Goal: Task Accomplishment & Management: Use online tool/utility

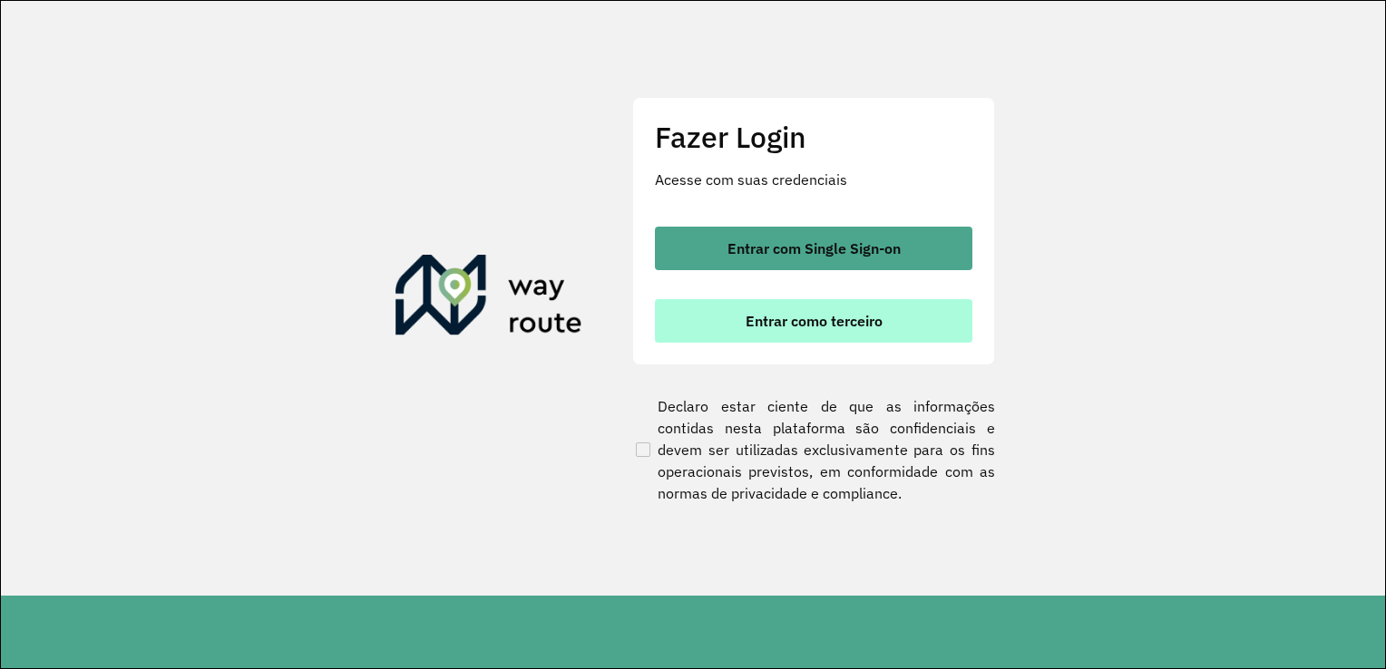
click at [845, 328] on span "Entrar como terceiro" at bounding box center [813, 321] width 137 height 15
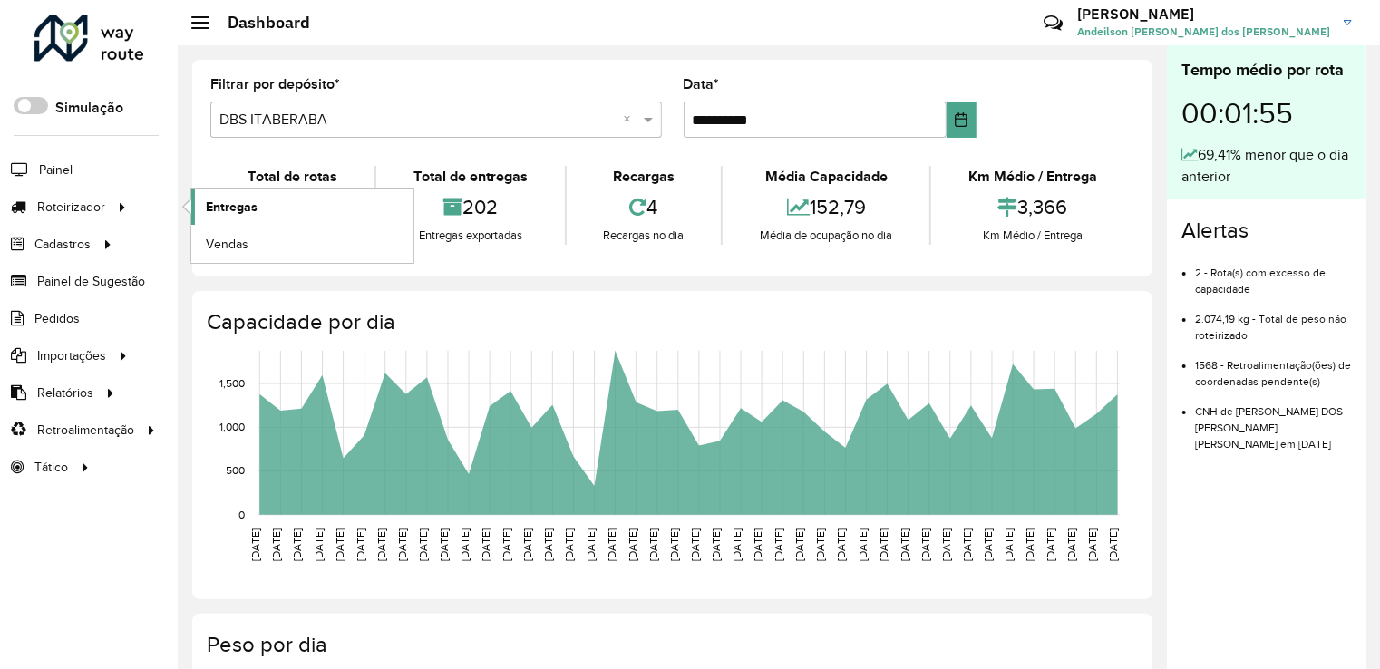
click at [227, 202] on span "Entregas" at bounding box center [232, 207] width 52 height 19
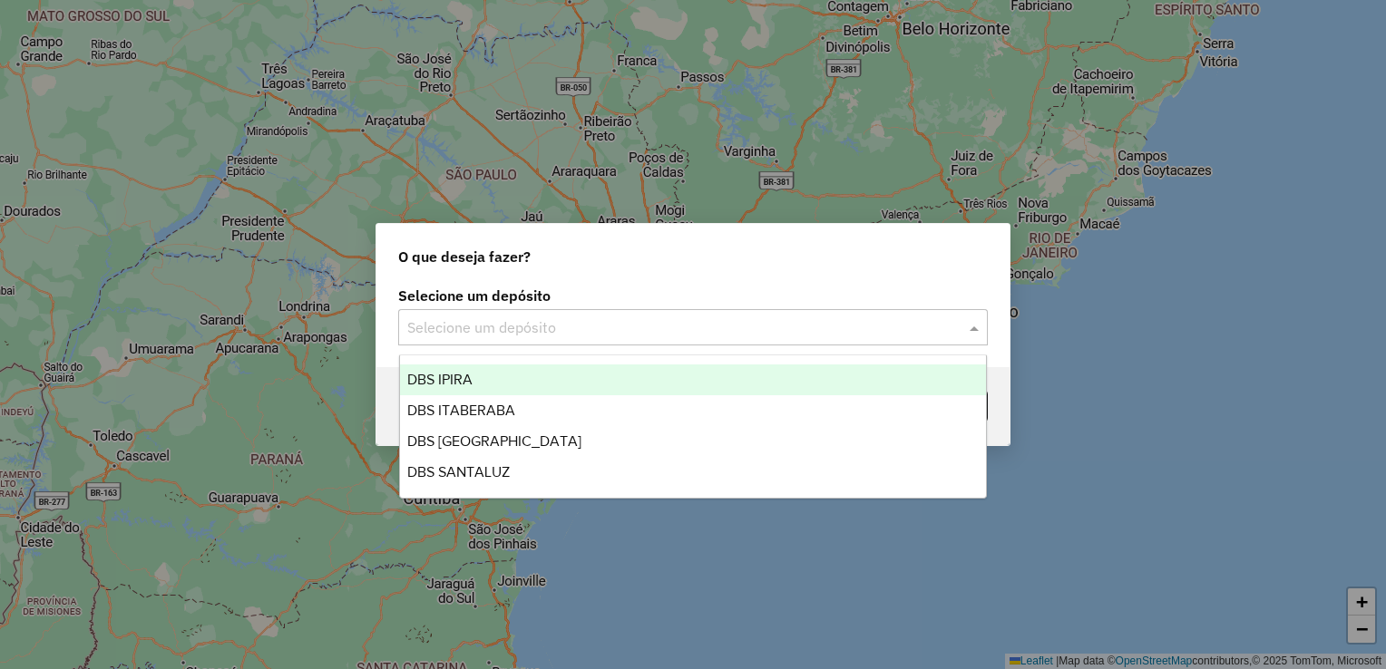
click at [522, 339] on div "Selecione um depósito" at bounding box center [692, 327] width 589 height 36
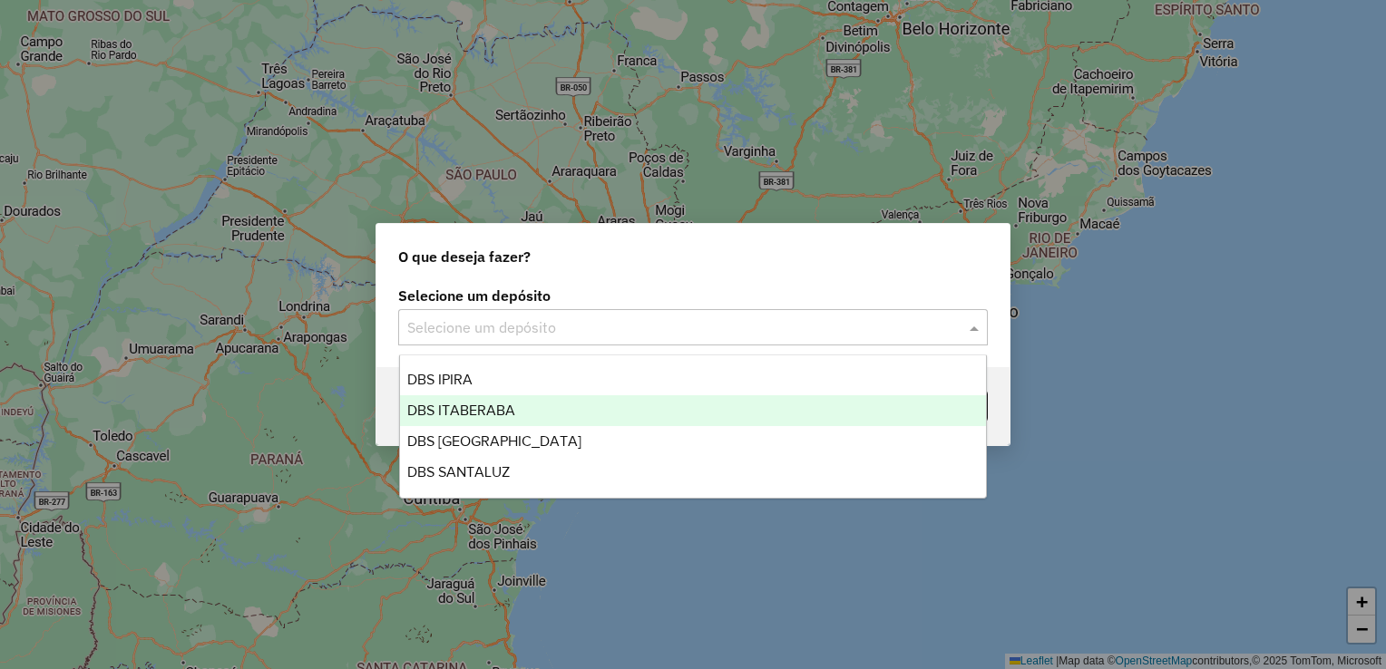
click at [465, 420] on div "DBS ITABERABA" at bounding box center [693, 410] width 587 height 31
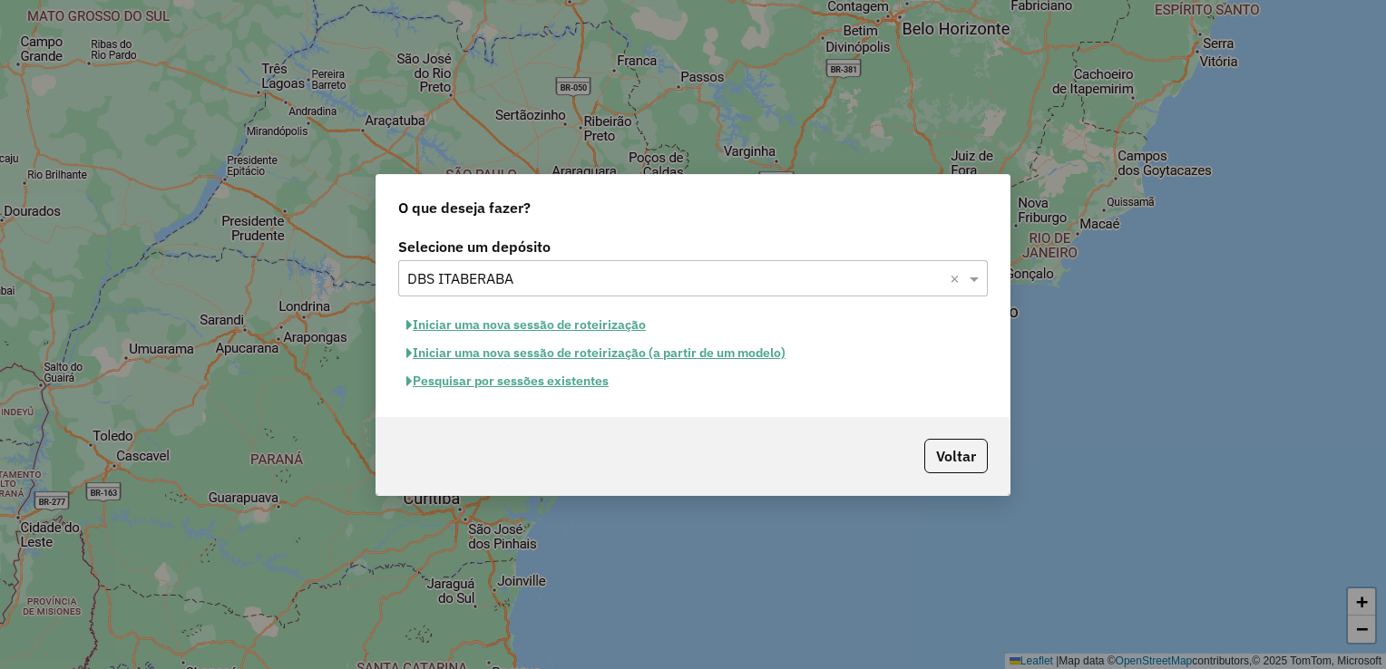
click at [490, 386] on button "Pesquisar por sessões existentes" at bounding box center [507, 381] width 219 height 28
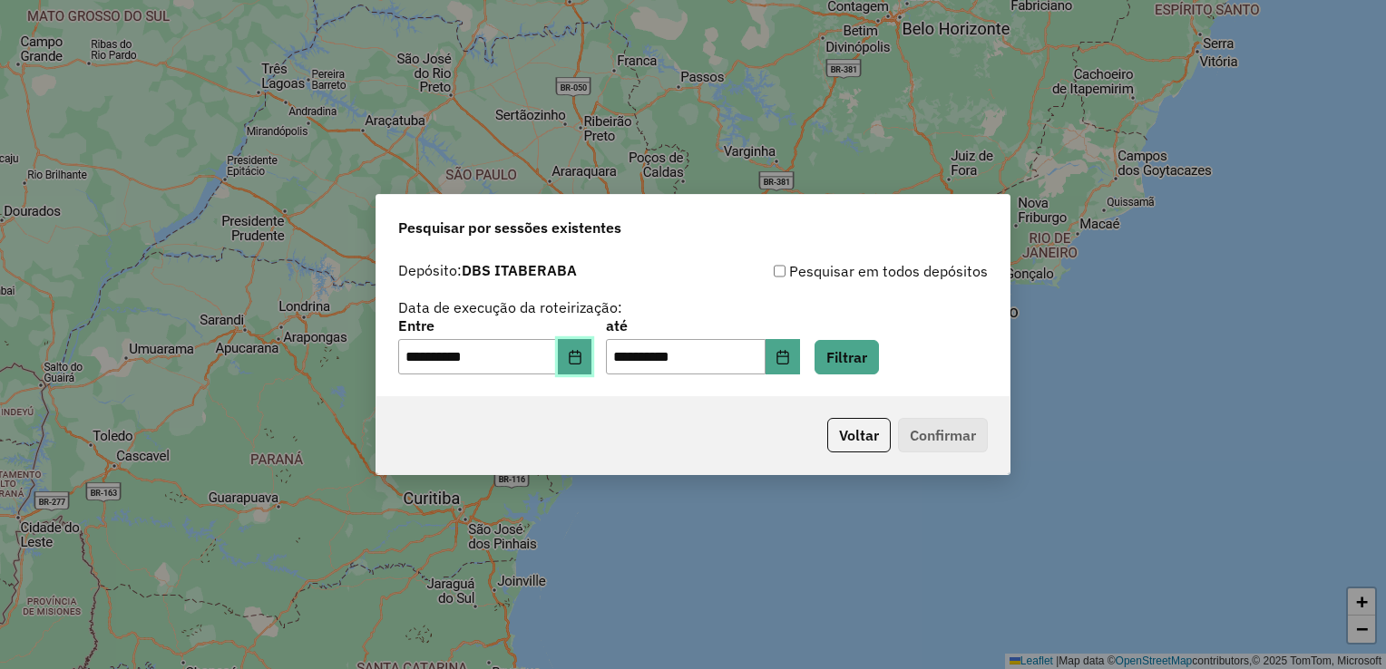
click at [582, 361] on icon "Choose Date" at bounding box center [575, 357] width 15 height 15
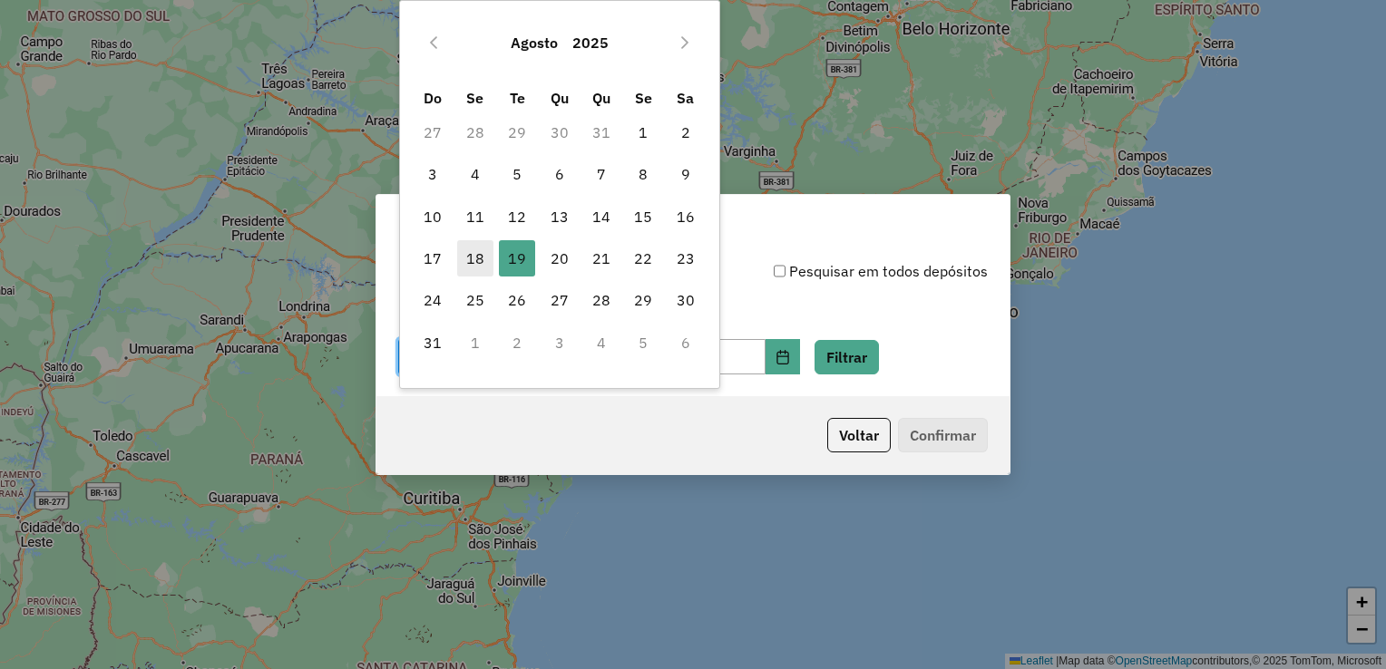
click at [477, 248] on span "18" at bounding box center [475, 258] width 36 height 36
type input "**********"
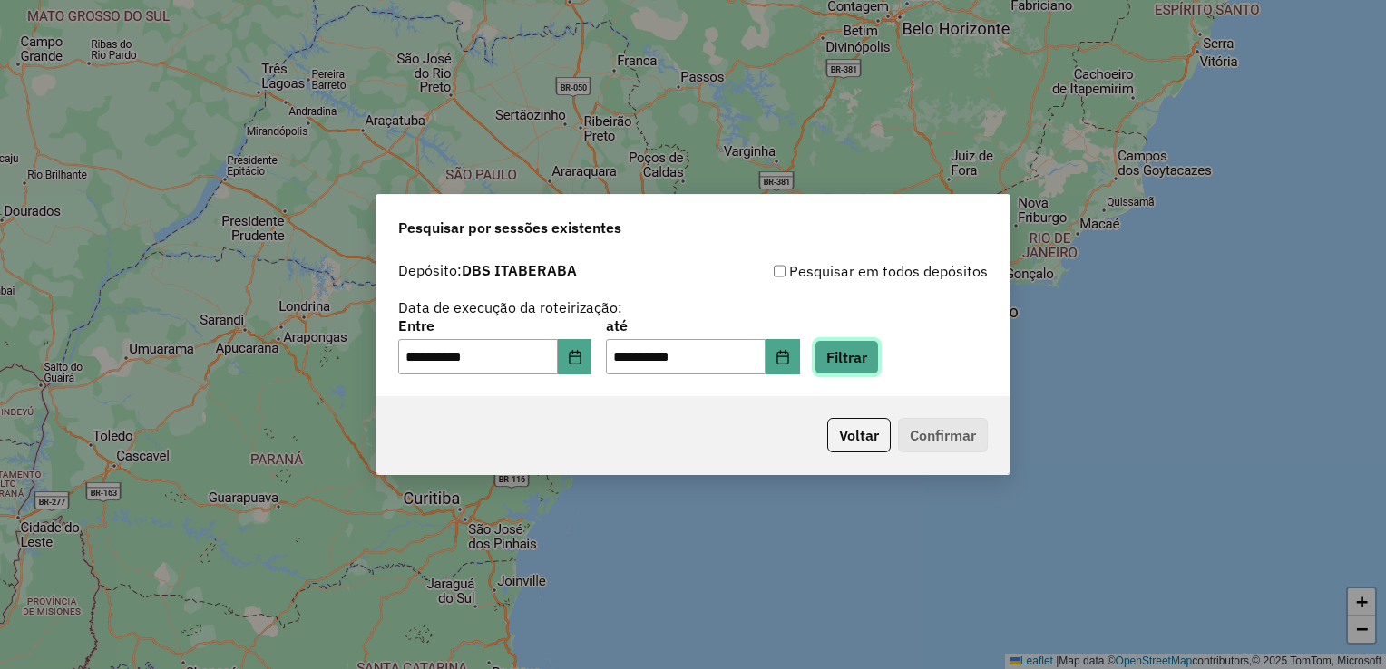
click at [866, 361] on button "Filtrar" at bounding box center [846, 357] width 64 height 34
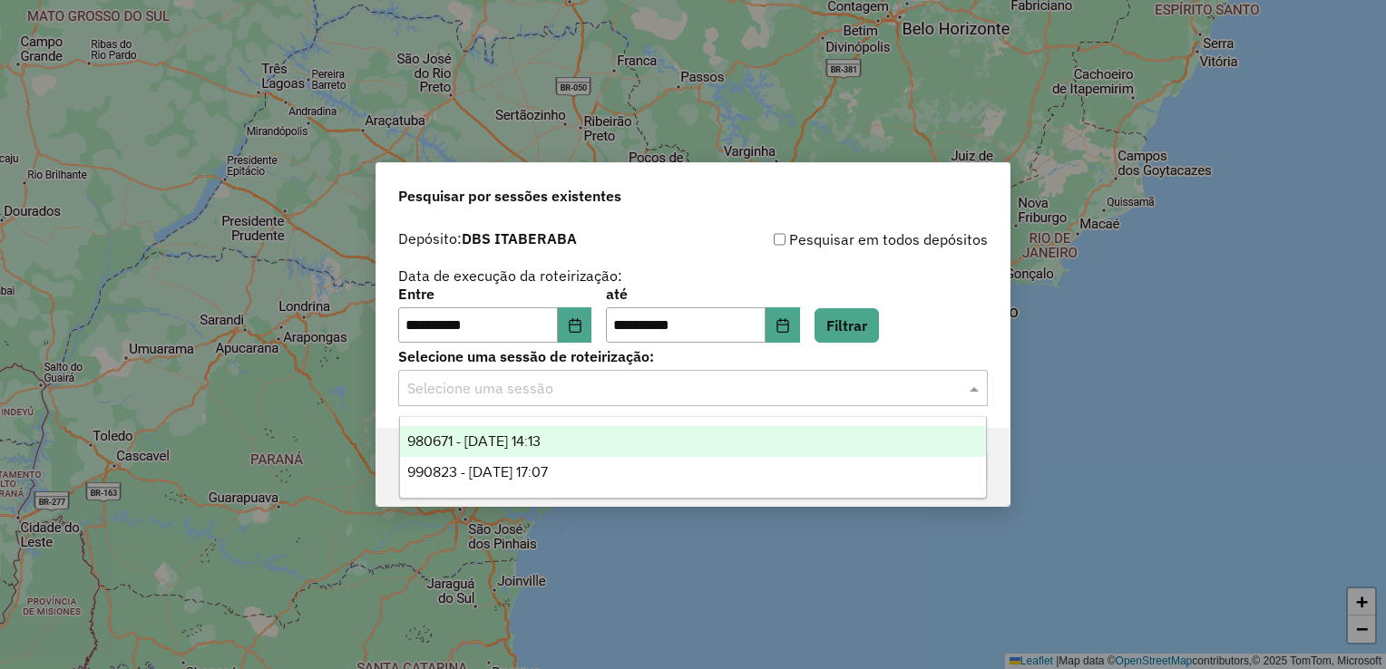
click at [617, 391] on input "text" at bounding box center [674, 389] width 535 height 22
click at [540, 433] on span "980671 - [DATE] 14:13" at bounding box center [473, 440] width 133 height 15
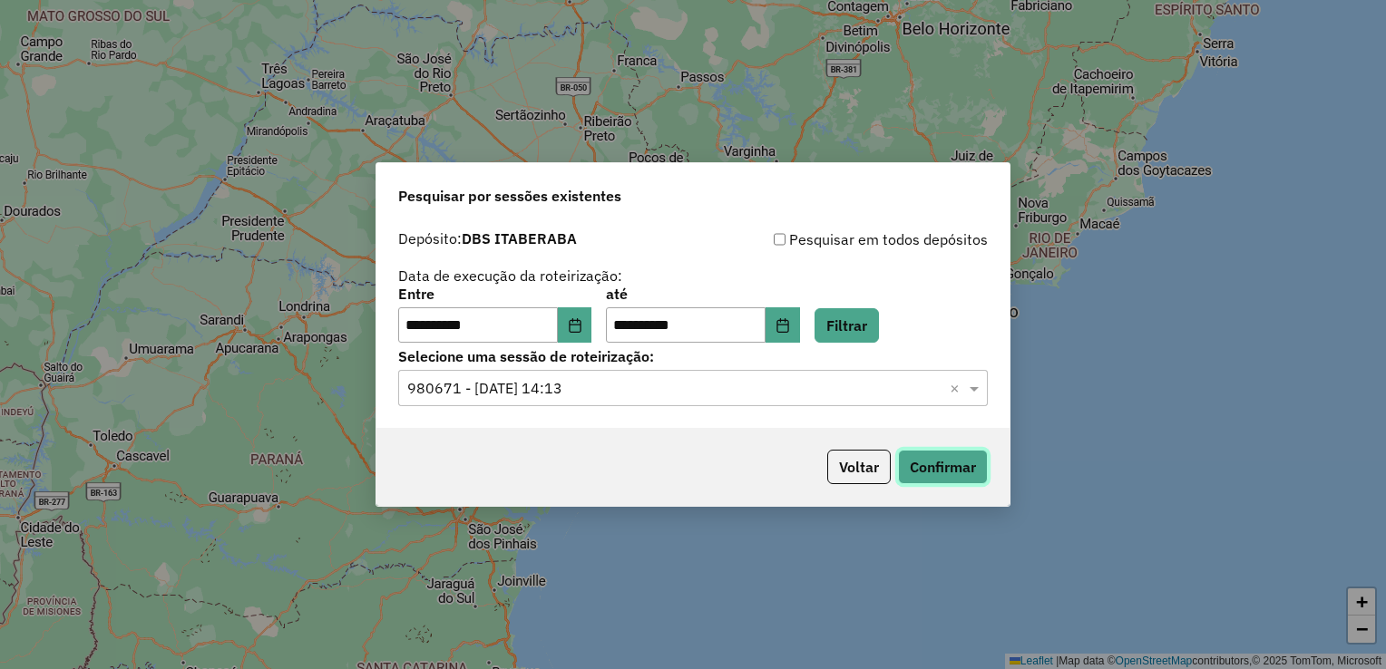
click at [925, 455] on button "Confirmar" at bounding box center [943, 467] width 90 height 34
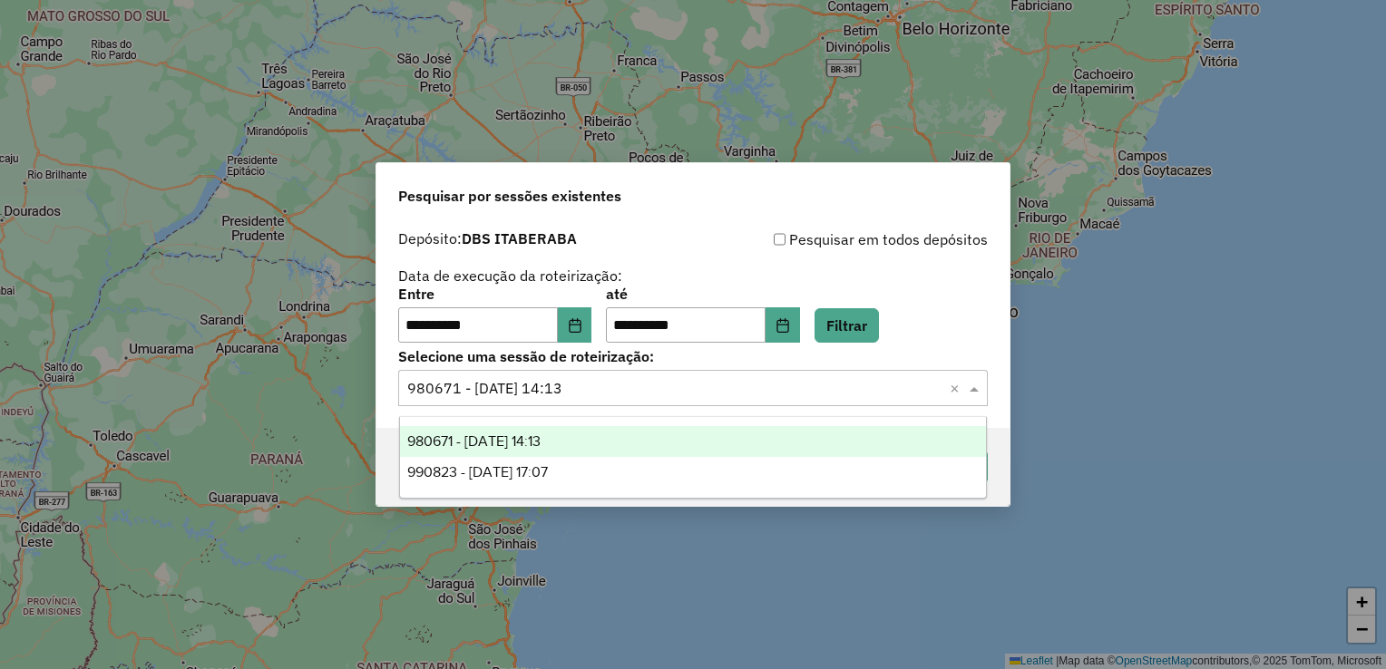
click at [765, 382] on input "text" at bounding box center [674, 389] width 535 height 22
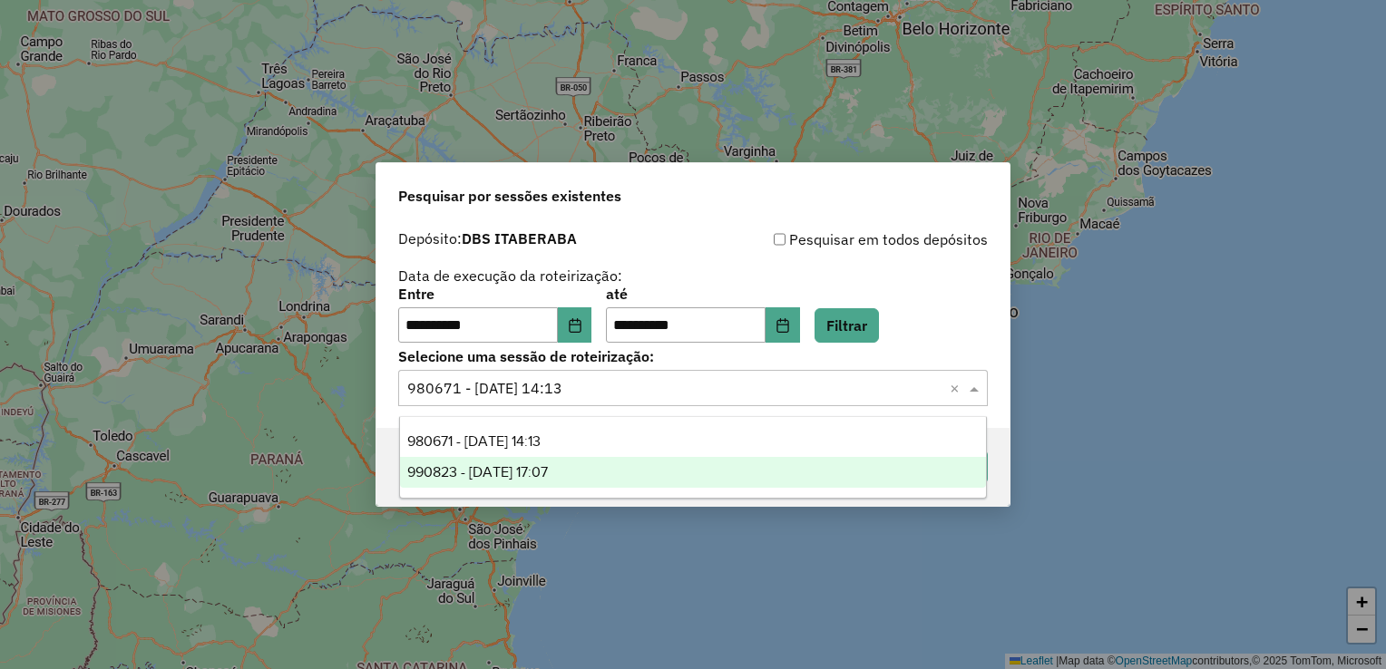
click at [541, 473] on div "990823 - [DATE] 17:07" at bounding box center [693, 472] width 587 height 31
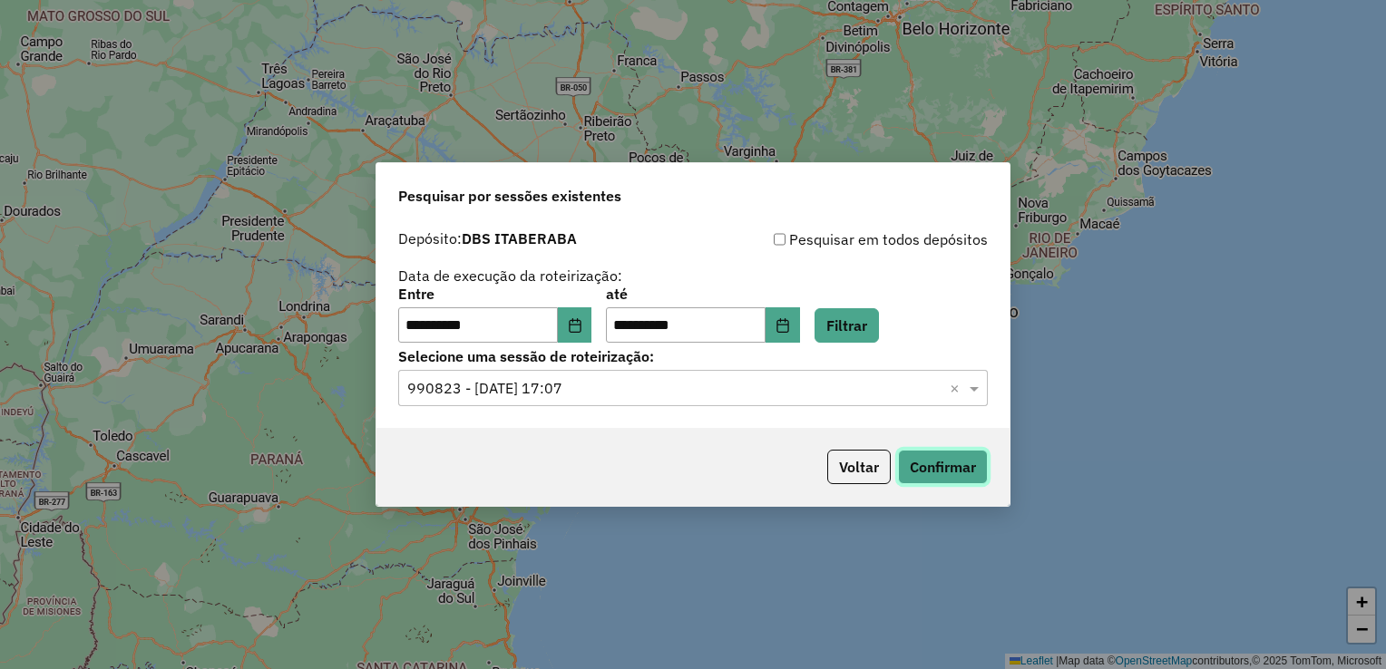
click at [916, 462] on button "Confirmar" at bounding box center [943, 467] width 90 height 34
click at [866, 466] on button "Voltar" at bounding box center [858, 467] width 63 height 34
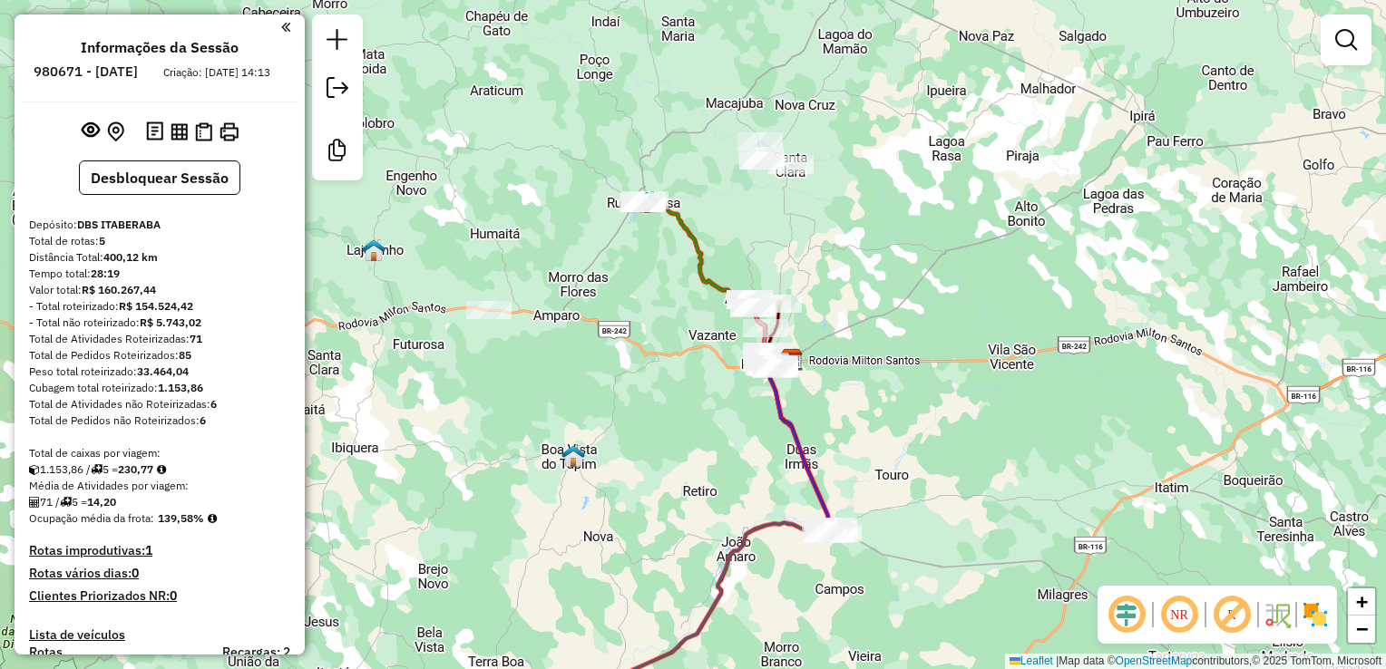
drag, startPoint x: 770, startPoint y: 348, endPoint x: 873, endPoint y: 372, distance: 106.0
click at [873, 372] on div "Janela de atendimento Grade de atendimento Capacidade Transportadoras Veículos …" at bounding box center [693, 334] width 1386 height 669
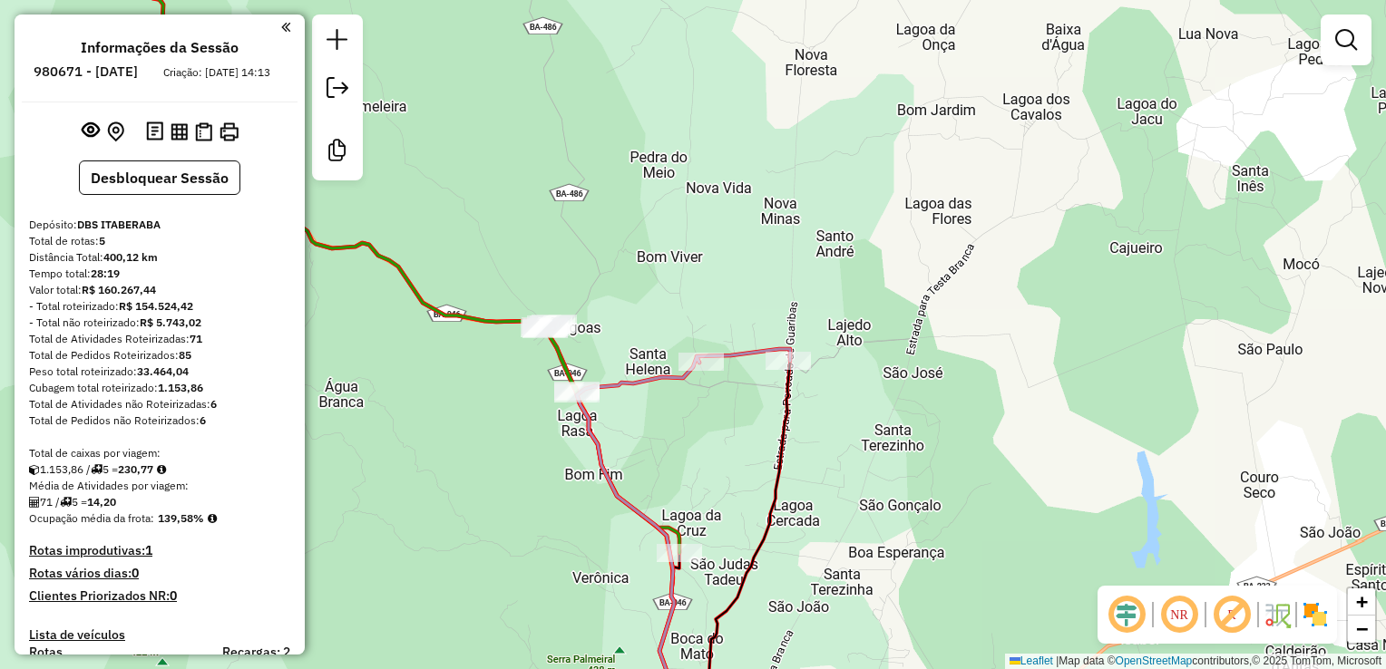
drag, startPoint x: 609, startPoint y: 430, endPoint x: 685, endPoint y: 452, distance: 78.4
click at [686, 453] on div "Janela de atendimento Grade de atendimento Capacidade Transportadoras Veículos …" at bounding box center [693, 334] width 1386 height 669
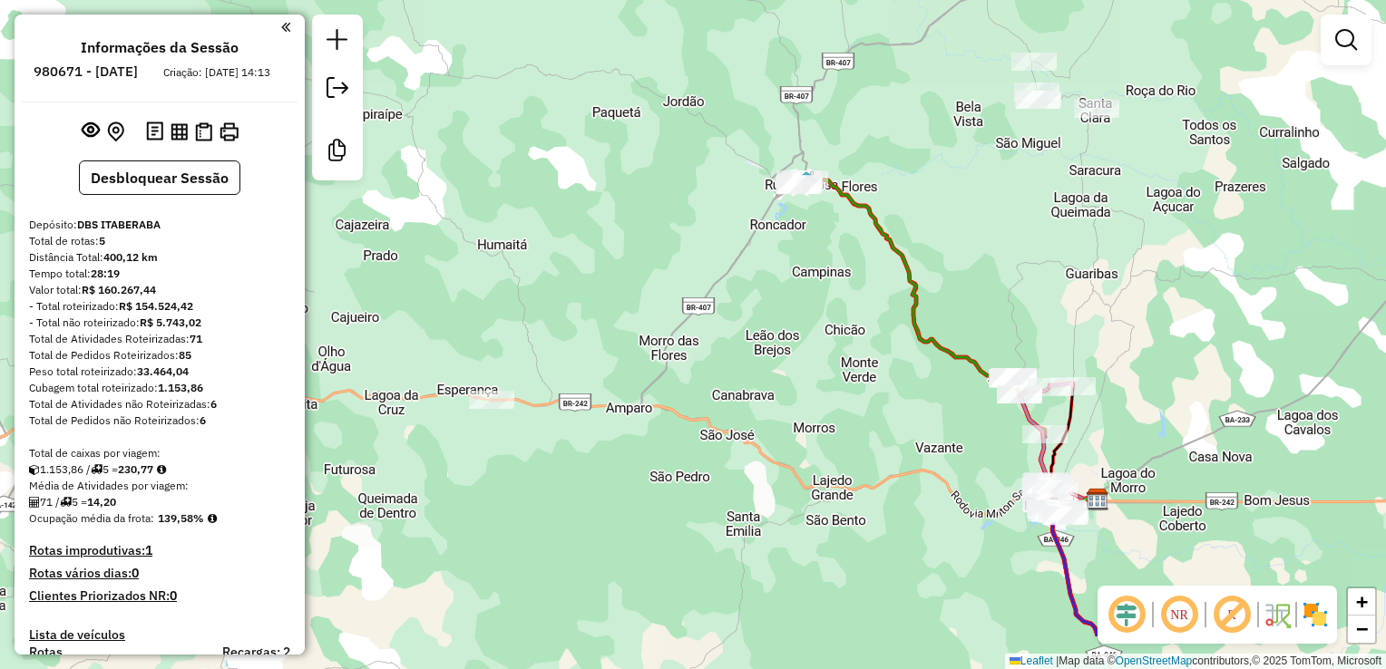
drag, startPoint x: 483, startPoint y: 511, endPoint x: 988, endPoint y: 383, distance: 521.3
click at [988, 383] on div "Janela de atendimento Grade de atendimento Capacidade Transportadoras Veículos …" at bounding box center [693, 334] width 1386 height 669
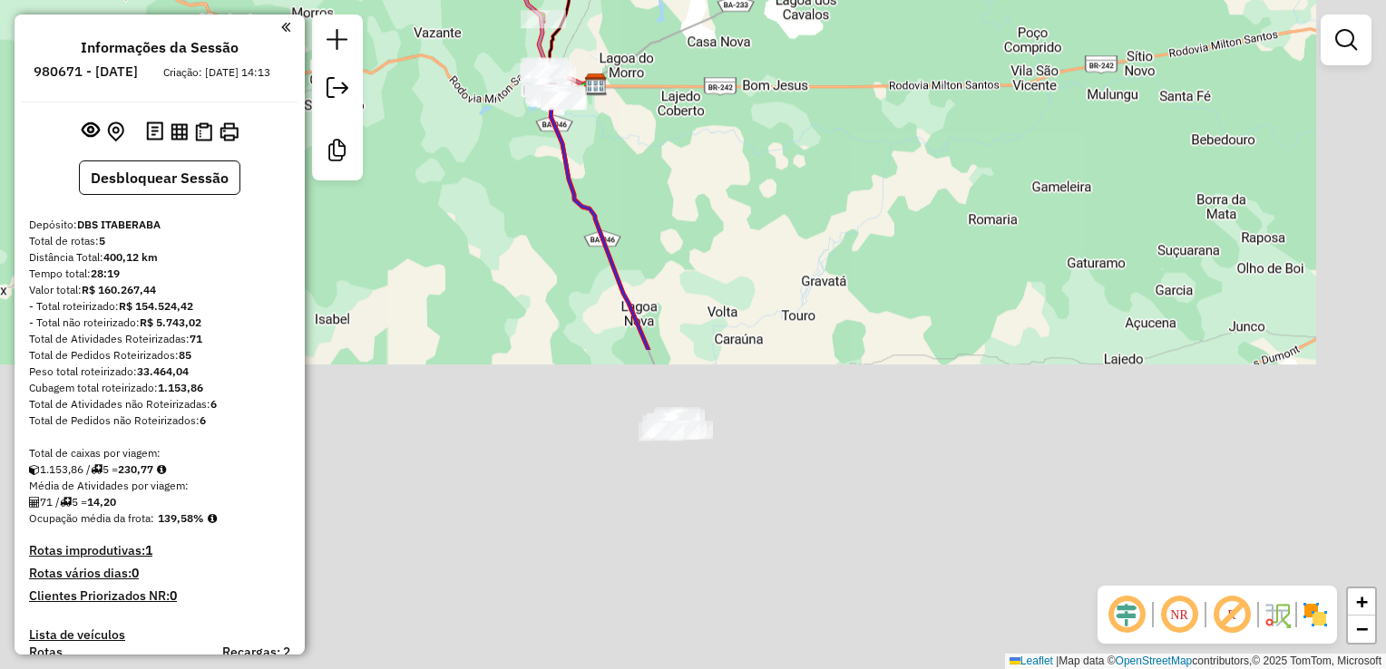
drag, startPoint x: 592, startPoint y: 270, endPoint x: 365, endPoint y: 122, distance: 271.1
click at [365, 122] on div "Janela de atendimento Grade de atendimento Capacidade Transportadoras Veículos …" at bounding box center [693, 334] width 1386 height 669
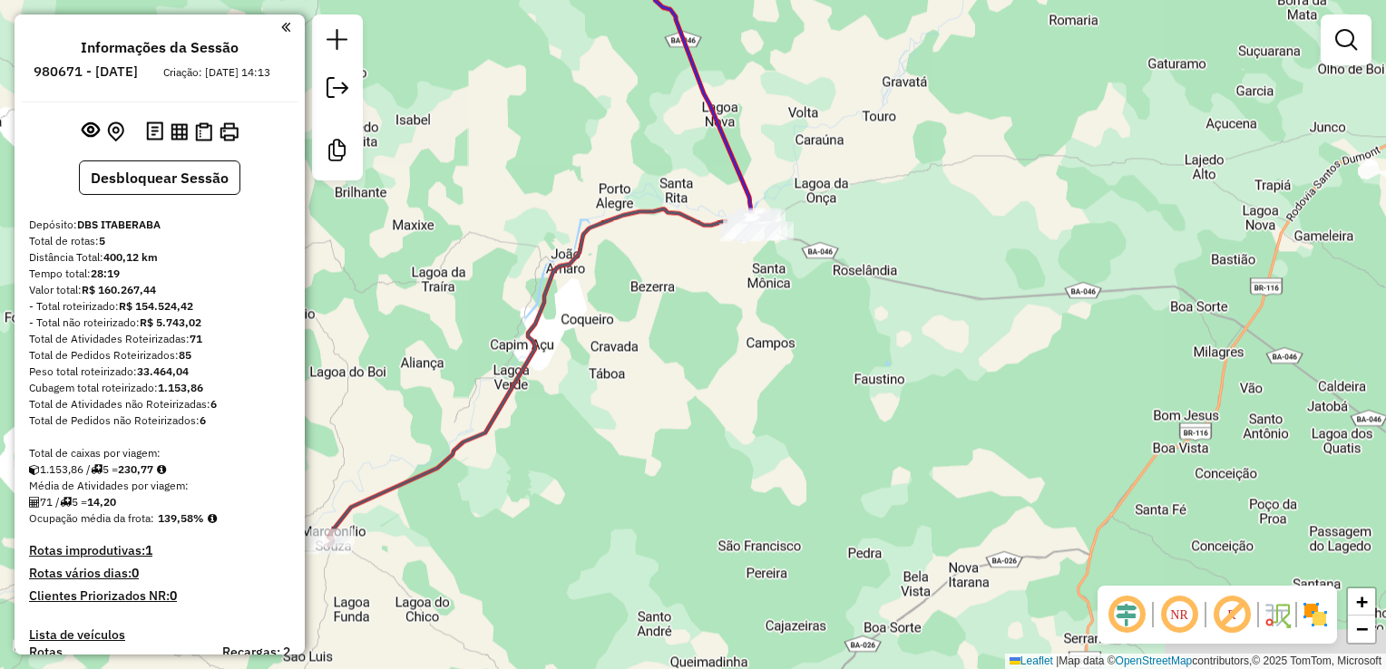
drag, startPoint x: 503, startPoint y: 517, endPoint x: 627, endPoint y: 339, distance: 216.3
click at [593, 371] on div "Janela de atendimento Grade de atendimento Capacidade Transportadoras Veículos …" at bounding box center [693, 334] width 1386 height 669
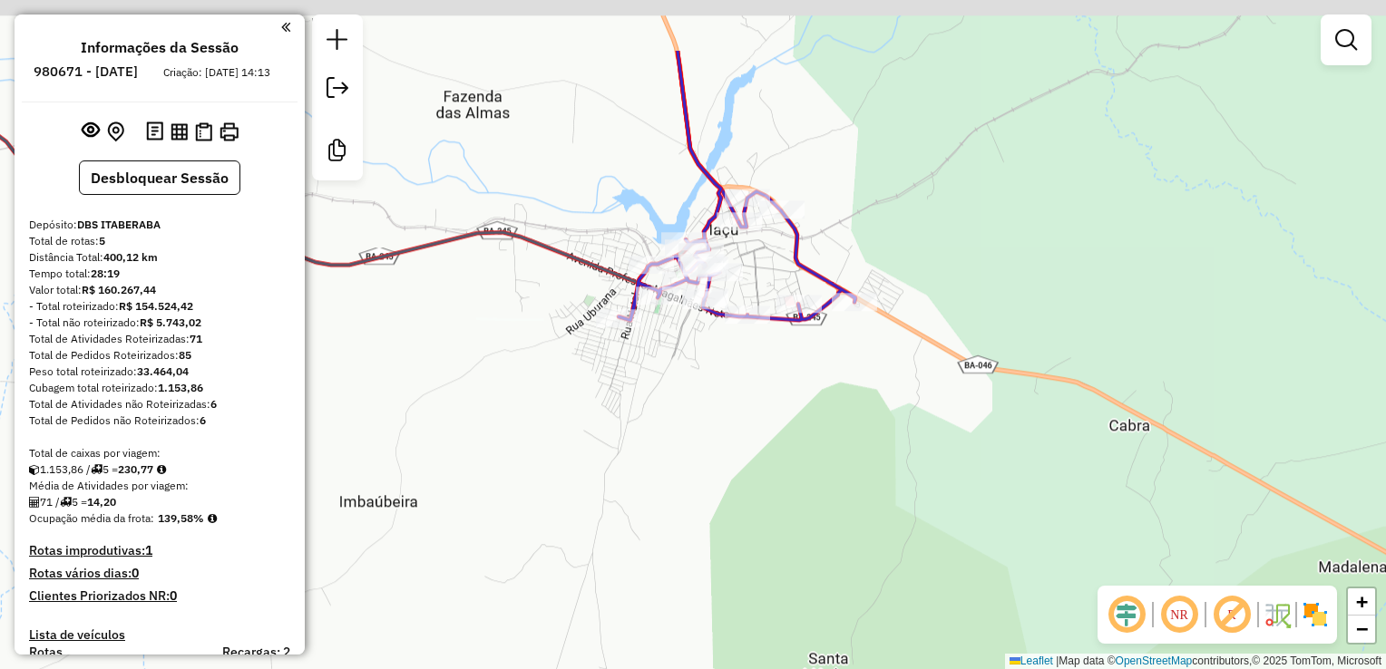
drag, startPoint x: 760, startPoint y: 134, endPoint x: 706, endPoint y: 359, distance: 231.4
click at [706, 359] on div "Janela de atendimento Grade de atendimento Capacidade Transportadoras Veículos …" at bounding box center [693, 334] width 1386 height 669
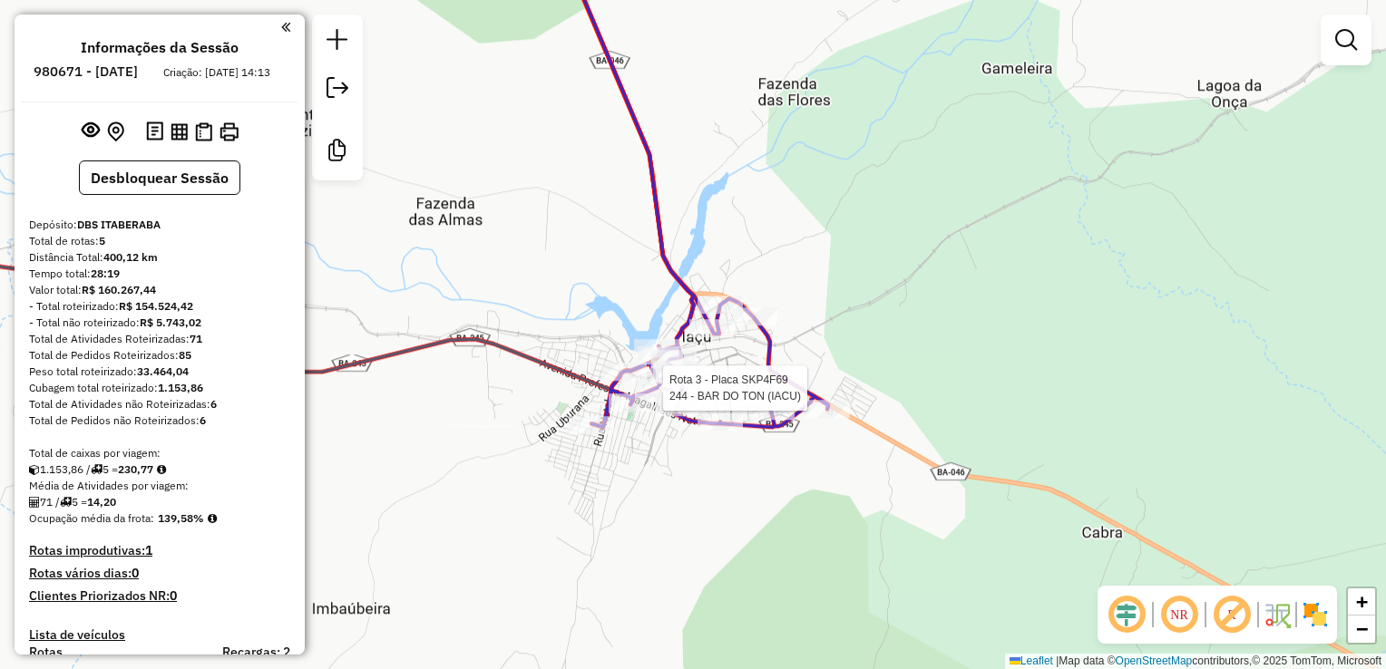
select select "**********"
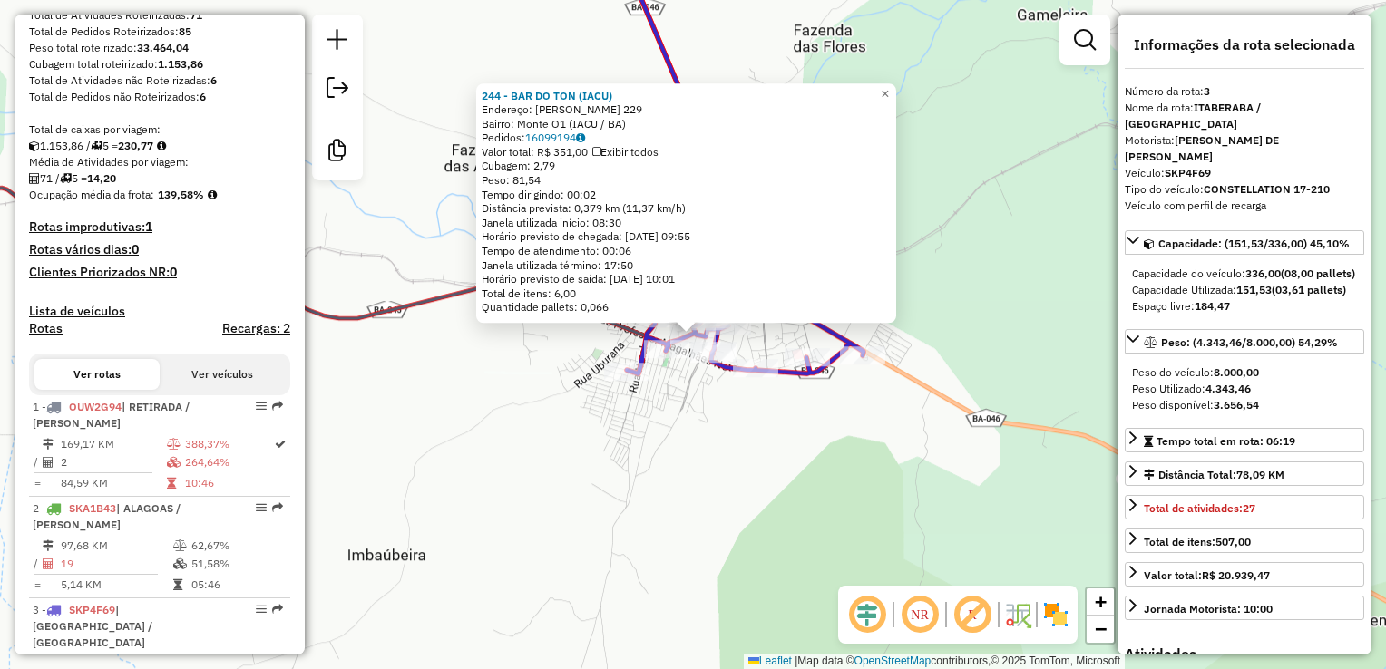
scroll to position [885, 0]
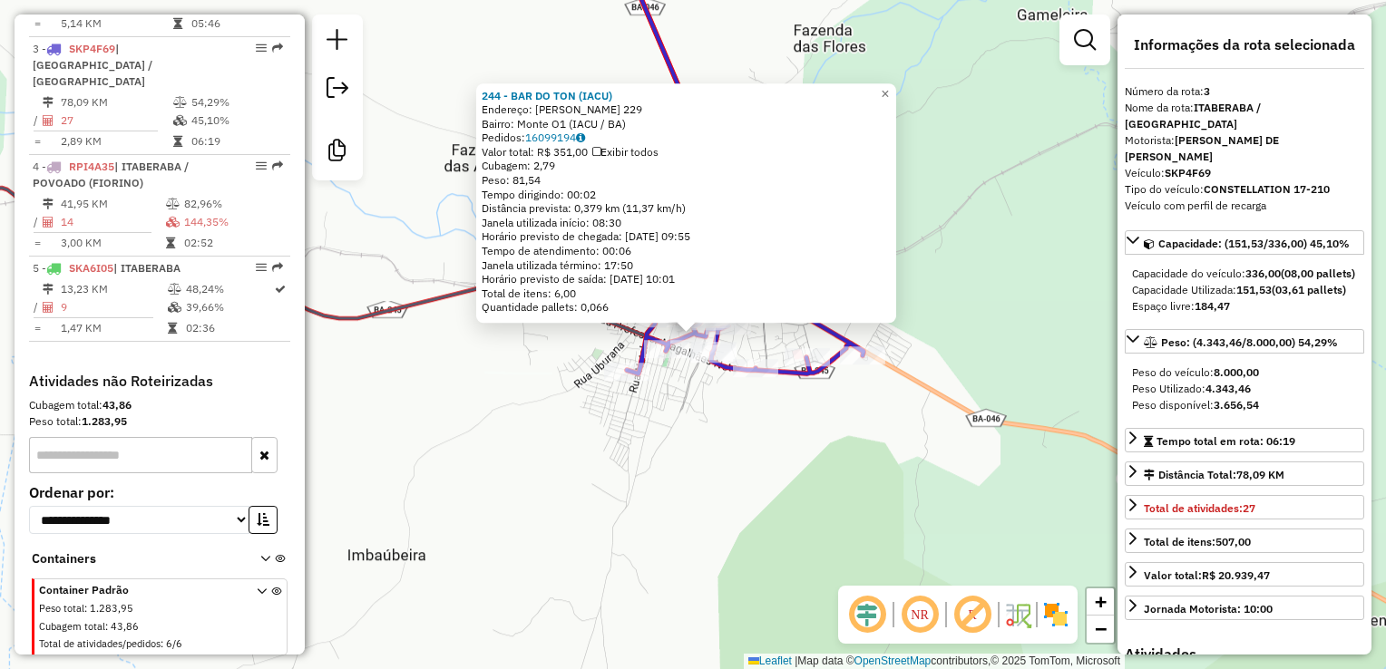
click at [613, 456] on div "244 - BAR DO TON (IACU) Endereço: JOSE DAMASCENO DE SOUZA 229 Bairro: Monte O1 …" at bounding box center [693, 334] width 1386 height 669
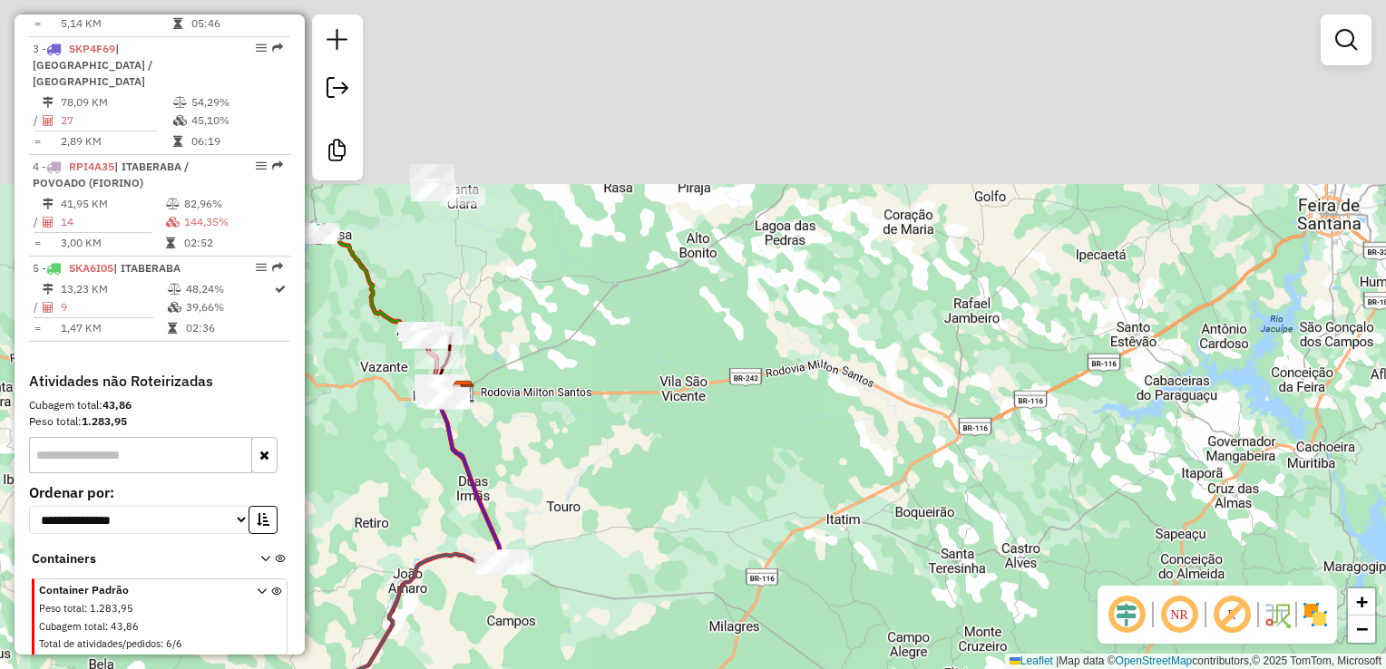
drag, startPoint x: 472, startPoint y: 318, endPoint x: 403, endPoint y: 474, distance: 170.5
click at [403, 474] on div "Janela de atendimento Grade de atendimento Capacidade Transportadoras Veículos …" at bounding box center [693, 334] width 1386 height 669
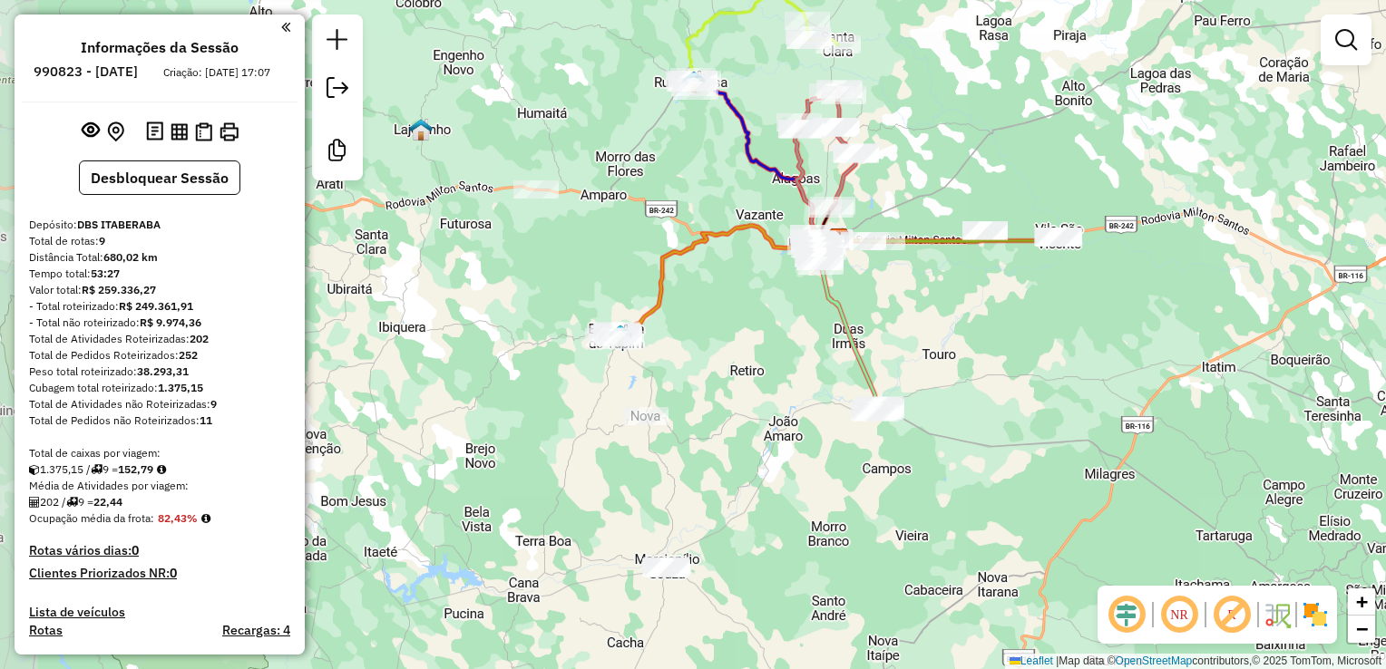
drag, startPoint x: 540, startPoint y: 471, endPoint x: 681, endPoint y: 383, distance: 165.8
click at [687, 375] on div "Janela de atendimento Grade de atendimento Capacidade Transportadoras Veículos …" at bounding box center [693, 334] width 1386 height 669
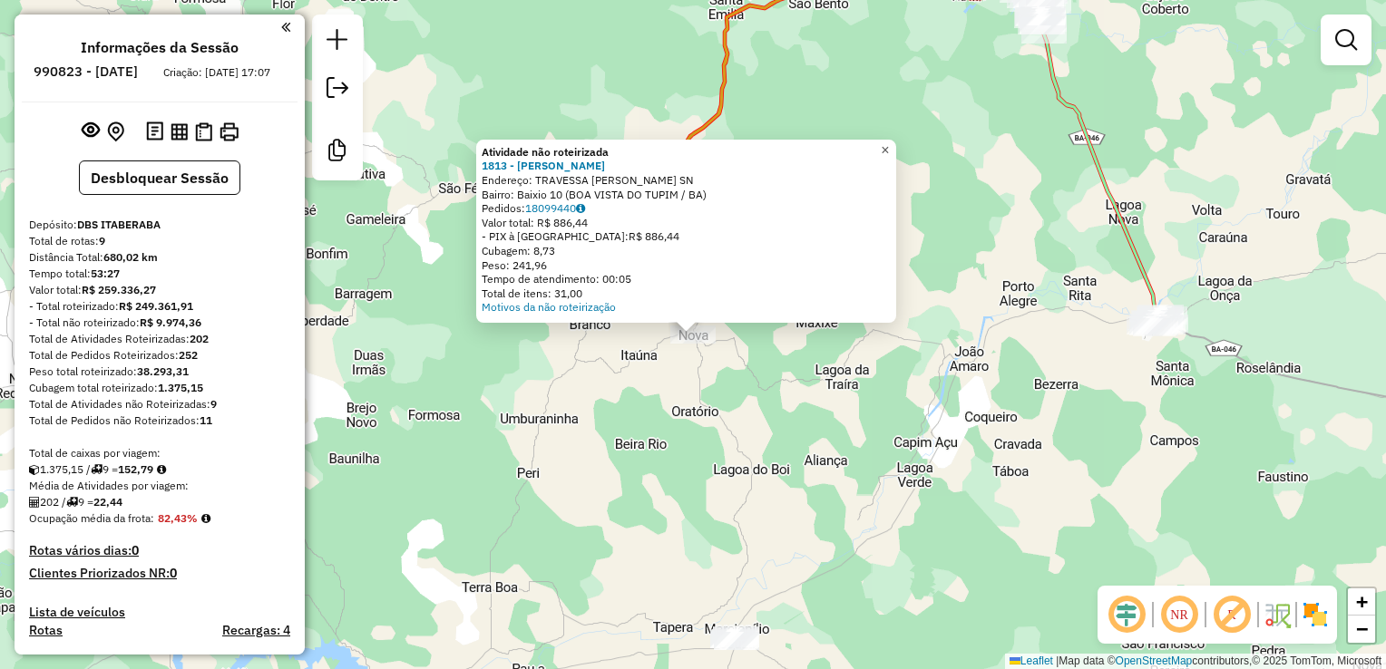
drag, startPoint x: 901, startPoint y: 145, endPoint x: 901, endPoint y: 168, distance: 22.7
click at [889, 145] on span "×" at bounding box center [885, 149] width 8 height 15
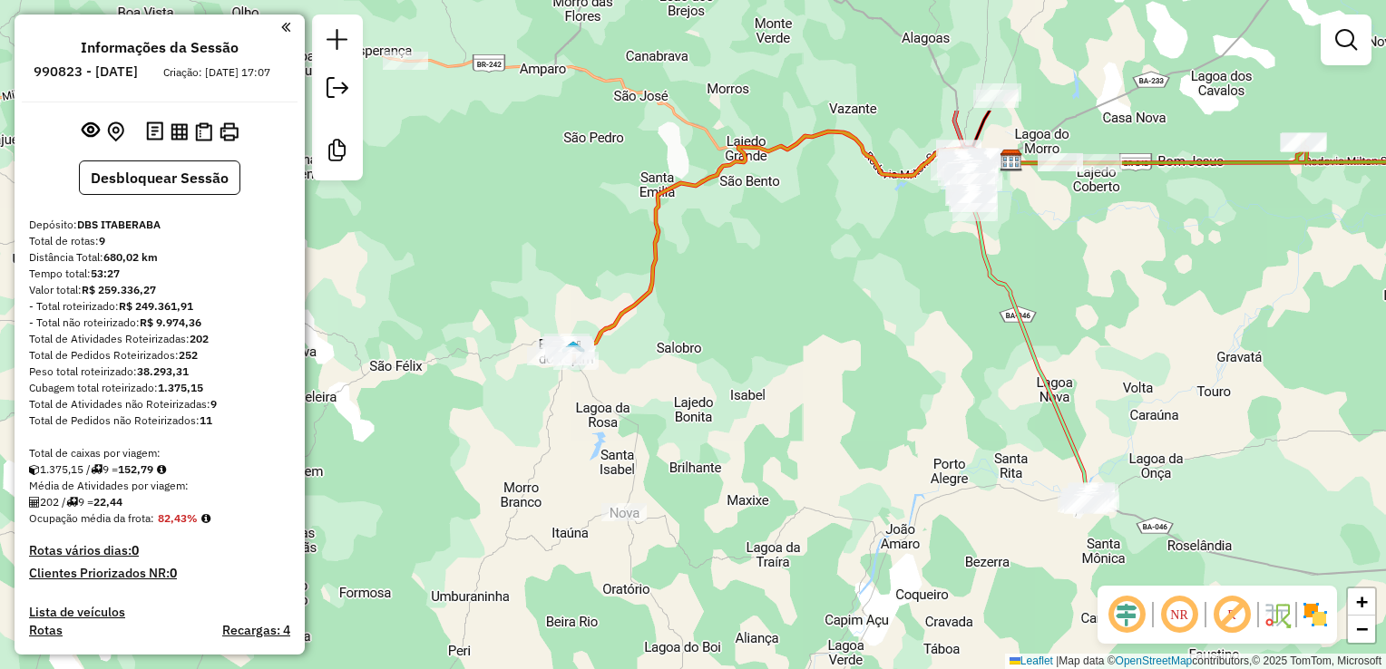
drag, startPoint x: 868, startPoint y: 475, endPoint x: 794, endPoint y: 650, distance: 189.8
click at [798, 654] on div "Janela de atendimento Grade de atendimento Capacidade Transportadoras Veículos …" at bounding box center [693, 334] width 1386 height 669
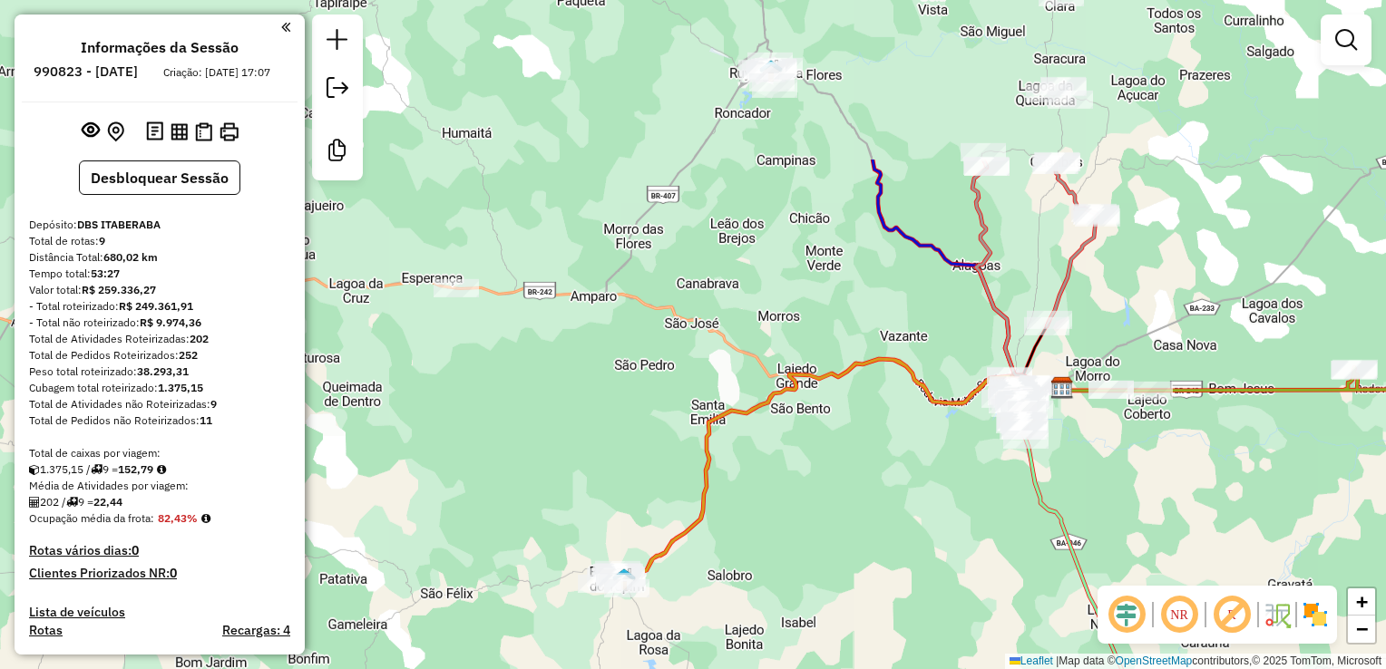
drag, startPoint x: 714, startPoint y: 503, endPoint x: 761, endPoint y: 716, distance: 217.4
click at [761, 668] on html "Aguarde... Pop-up bloqueado! Seu navegador bloqueou automáticamente a abertura …" at bounding box center [693, 334] width 1386 height 669
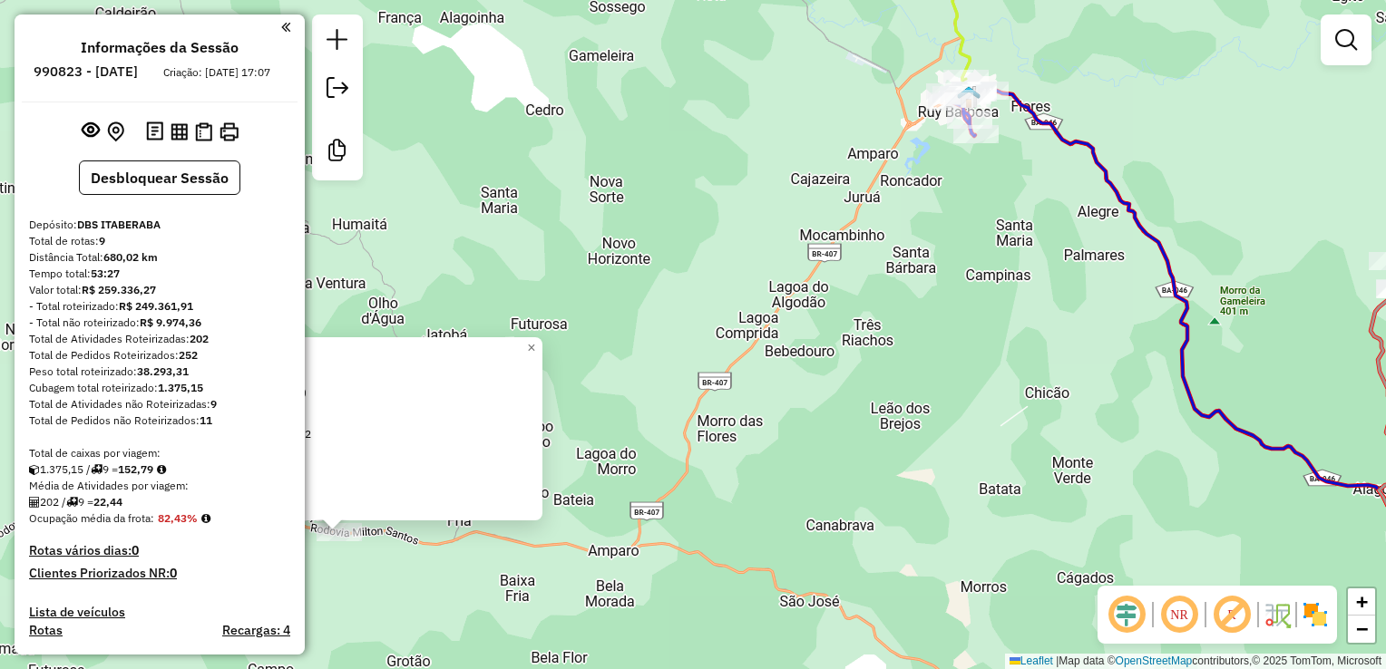
drag, startPoint x: 1048, startPoint y: 226, endPoint x: 1028, endPoint y: 442, distance: 216.8
click at [1033, 446] on div "Atividade não roteirizada 1568 - MERCEARIA DOS ANJOS Endereço: AMPARO 2 Bairro:…" at bounding box center [693, 334] width 1386 height 669
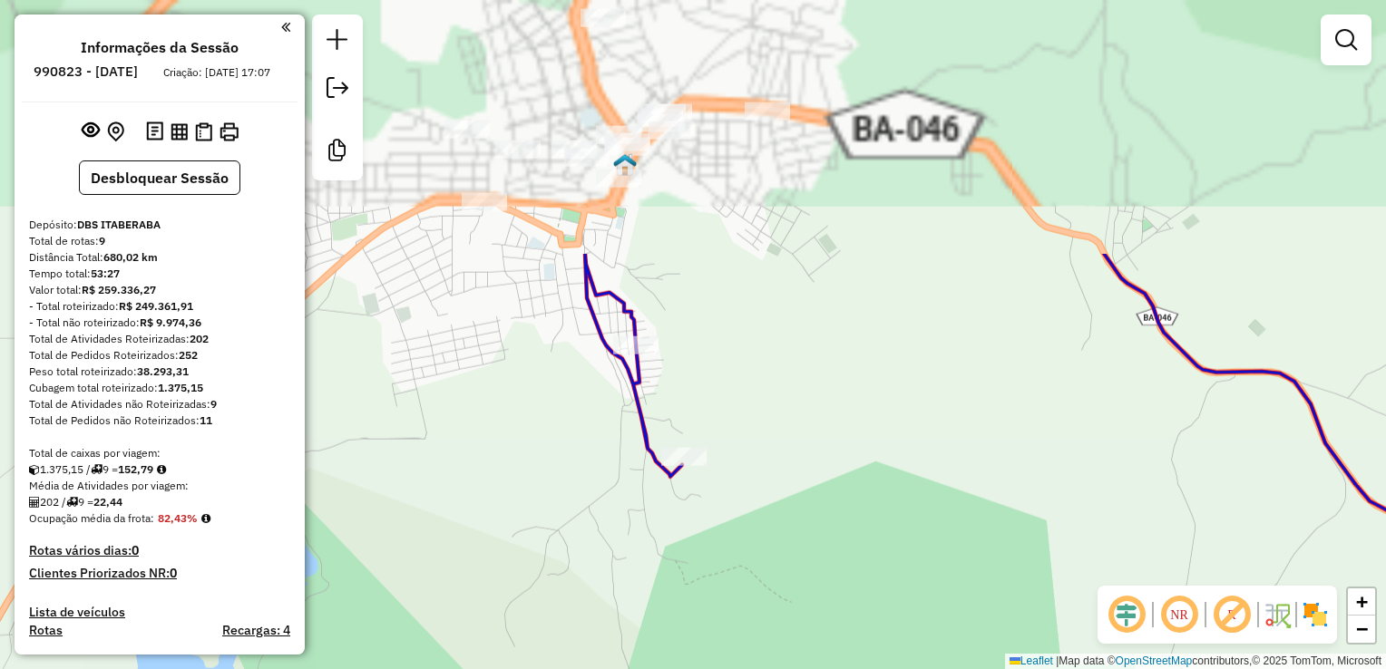
drag, startPoint x: 915, startPoint y: 245, endPoint x: 969, endPoint y: 423, distance: 185.6
click at [998, 633] on div "Atividade não roteirizada 1568 - MERCEARIA DOS ANJOS Endereço: AMPARO 2 Bairro:…" at bounding box center [693, 334] width 1386 height 669
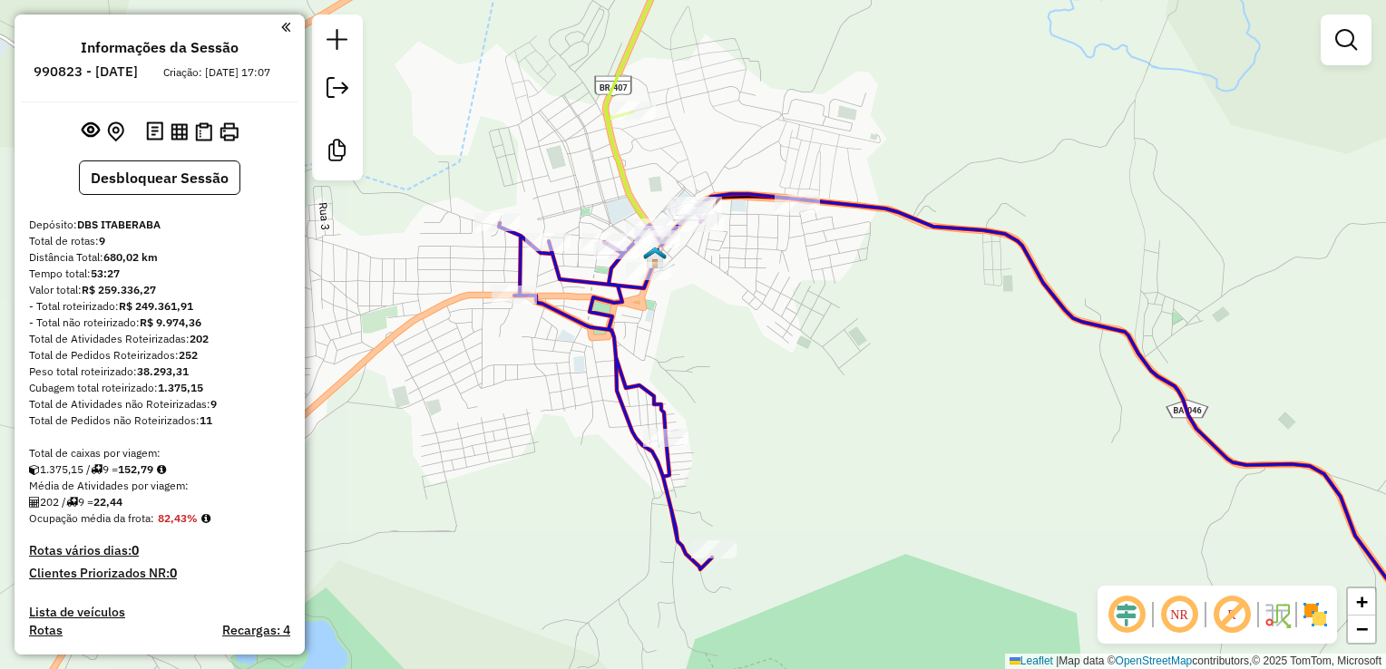
drag, startPoint x: 901, startPoint y: 297, endPoint x: 934, endPoint y: 455, distance: 161.3
click at [933, 454] on div "Atividade não roteirizada 1568 - MERCEARIA DOS ANJOS Endereço: AMPARO 2 Bairro:…" at bounding box center [693, 334] width 1386 height 669
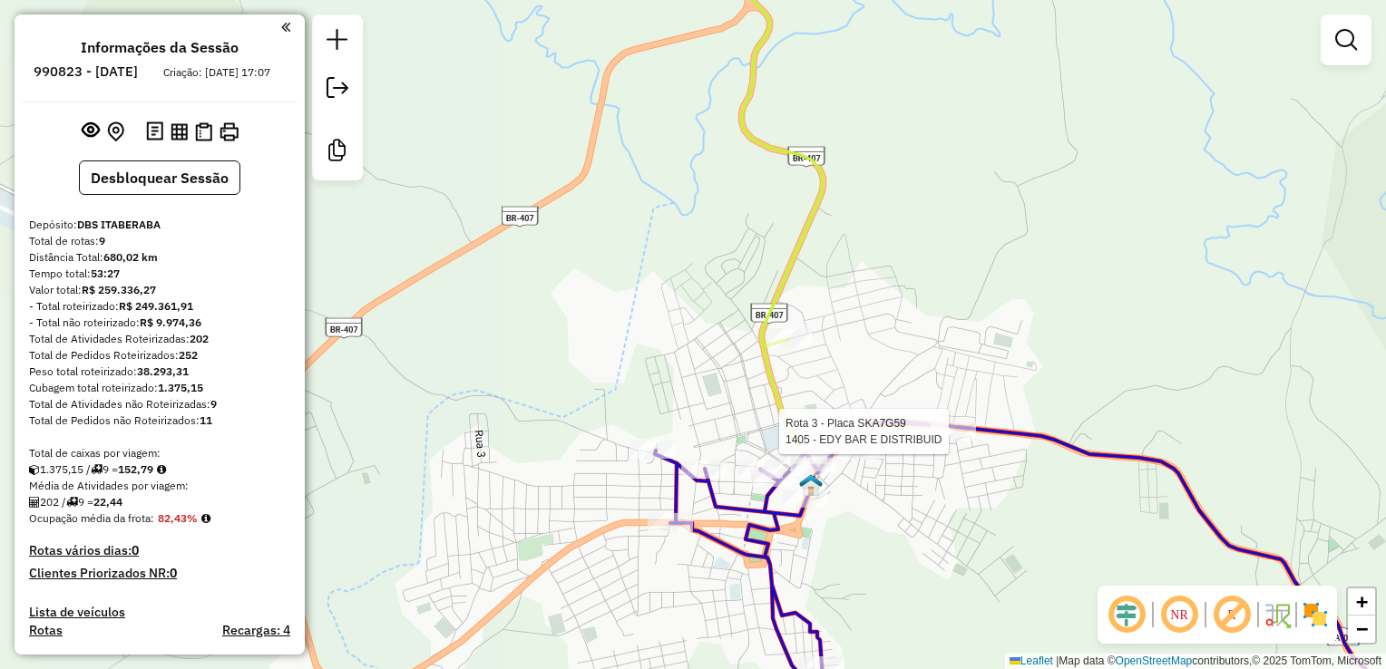
select select "**********"
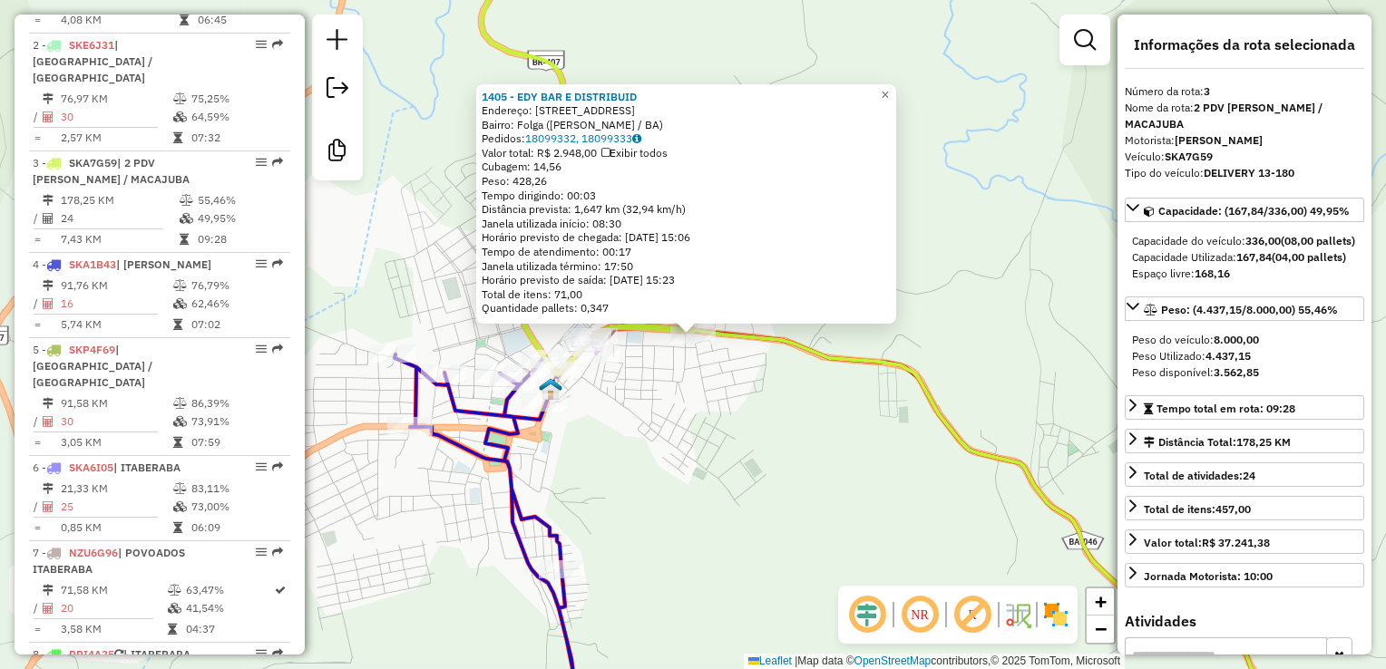
scroll to position [900, 0]
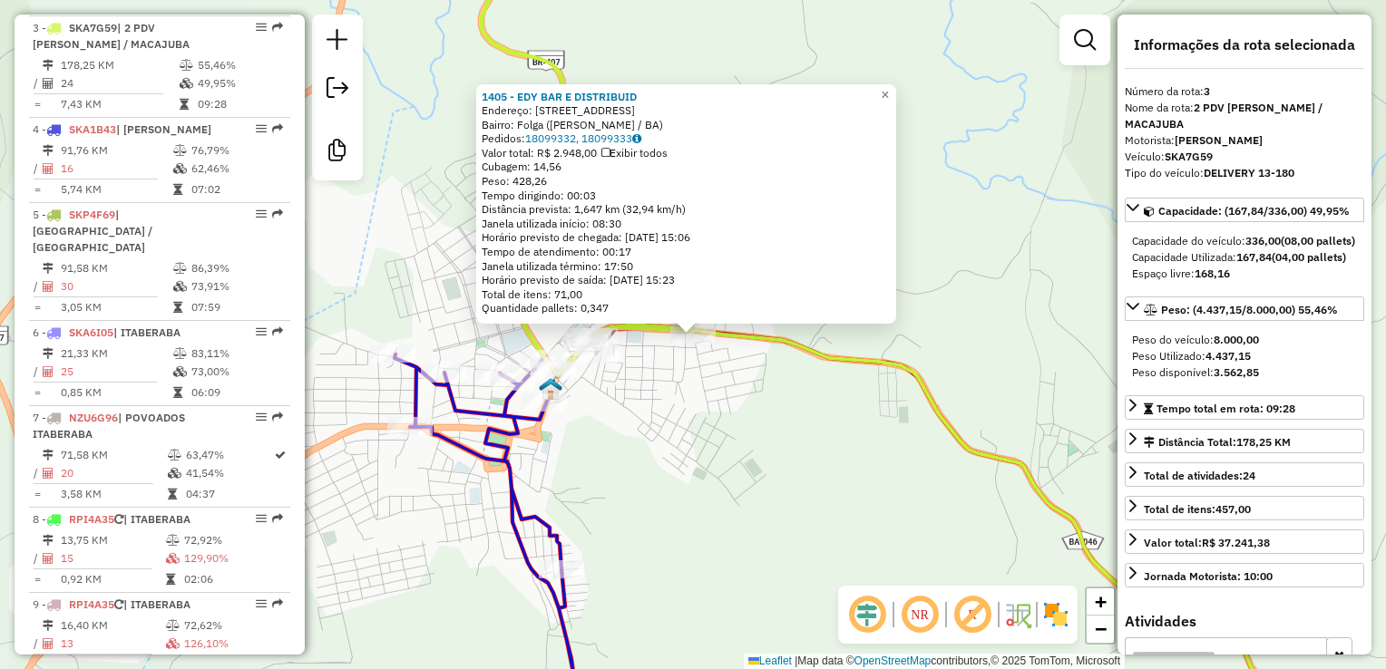
click at [842, 476] on div "1405 - EDY BAR E DISTRIBUID Endereço: AVENIDA ITABERABA 436 Bairro: Folga (RUY …" at bounding box center [693, 334] width 1386 height 669
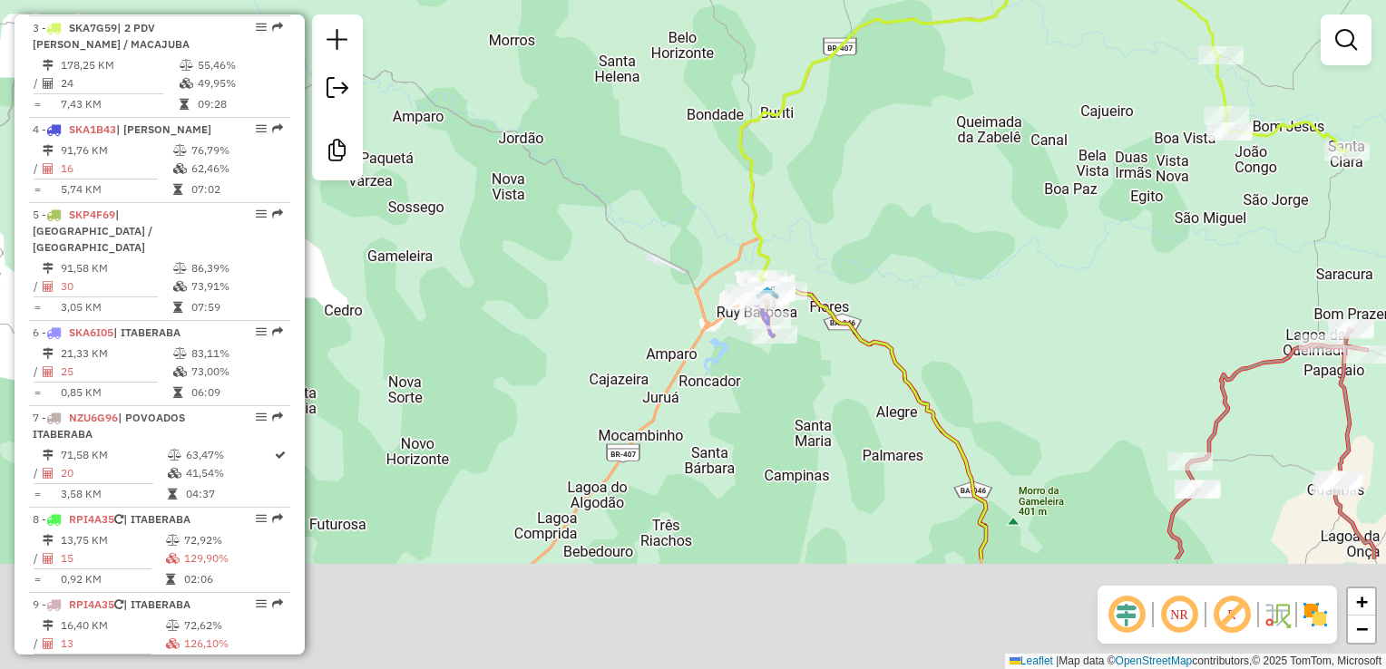
drag, startPoint x: 810, startPoint y: 403, endPoint x: 742, endPoint y: 180, distance: 232.4
click at [742, 181] on div "Janela de atendimento Grade de atendimento Capacidade Transportadoras Veículos …" at bounding box center [693, 334] width 1386 height 669
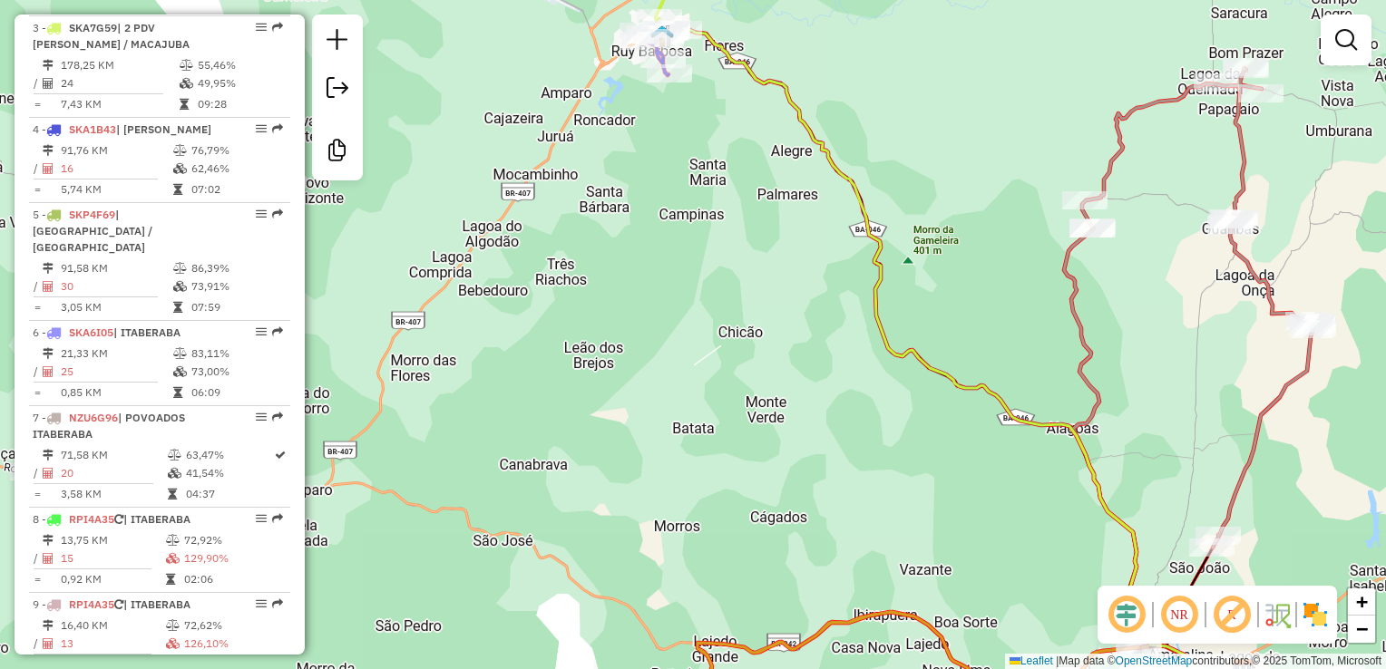
drag, startPoint x: 809, startPoint y: 484, endPoint x: 631, endPoint y: 433, distance: 185.1
click at [634, 431] on div "Janela de atendimento Grade de atendimento Capacidade Transportadoras Veículos …" at bounding box center [693, 334] width 1386 height 669
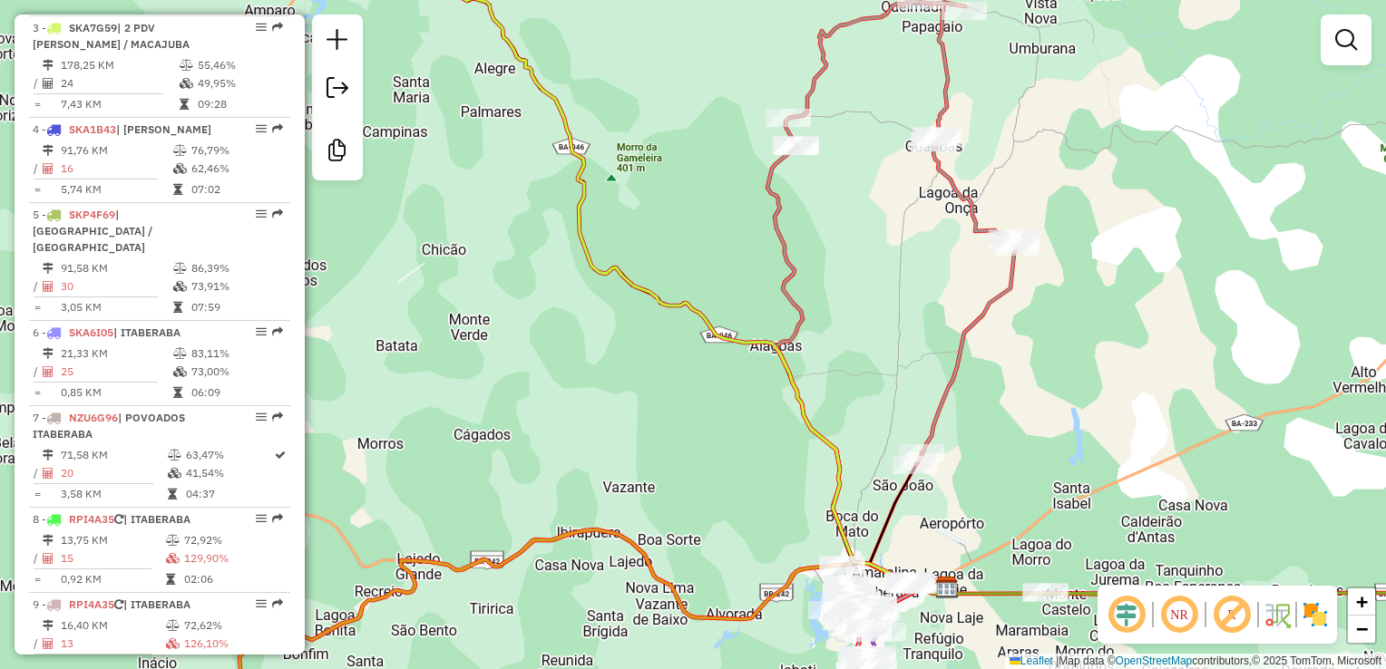
drag, startPoint x: 1053, startPoint y: 354, endPoint x: 920, endPoint y: 310, distance: 139.4
click at [920, 310] on div "Janela de atendimento Grade de atendimento Capacidade Transportadoras Veículos …" at bounding box center [693, 334] width 1386 height 669
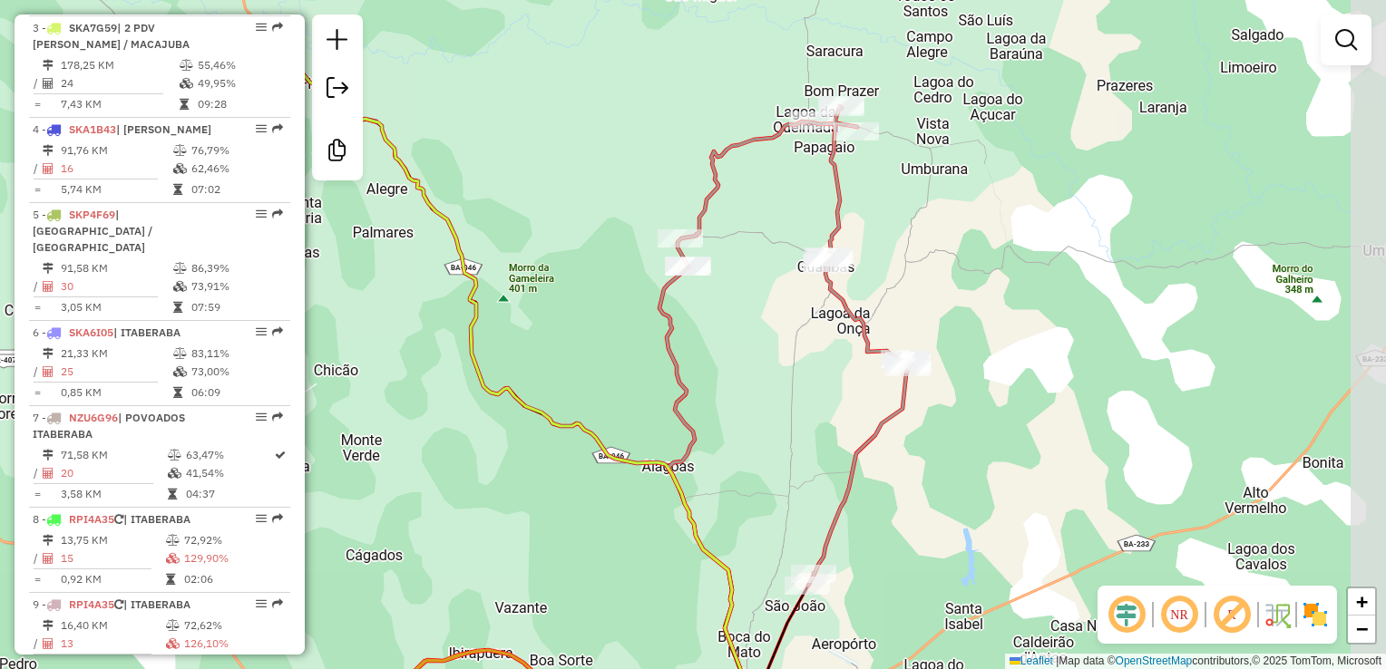
drag, startPoint x: 881, startPoint y: 294, endPoint x: 765, endPoint y: 438, distance: 184.5
click at [765, 437] on div "Janela de atendimento Grade de atendimento Capacidade Transportadoras Veículos …" at bounding box center [693, 334] width 1386 height 669
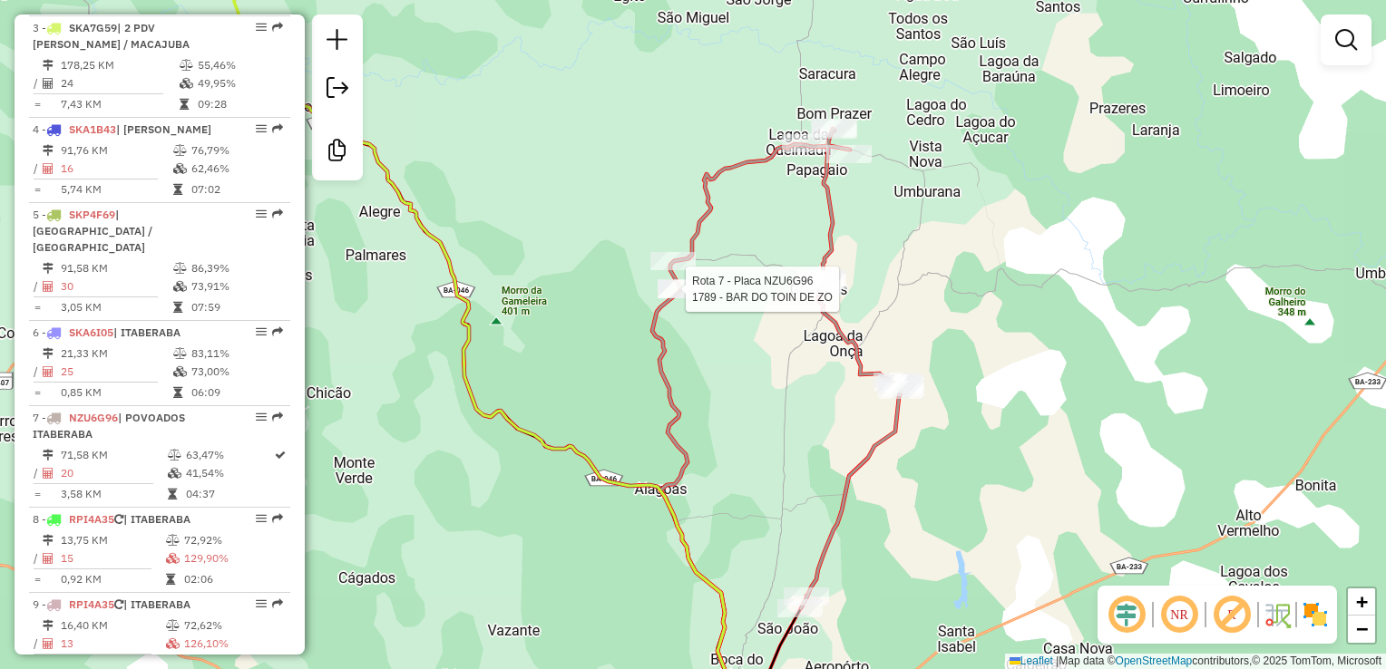
select select "**********"
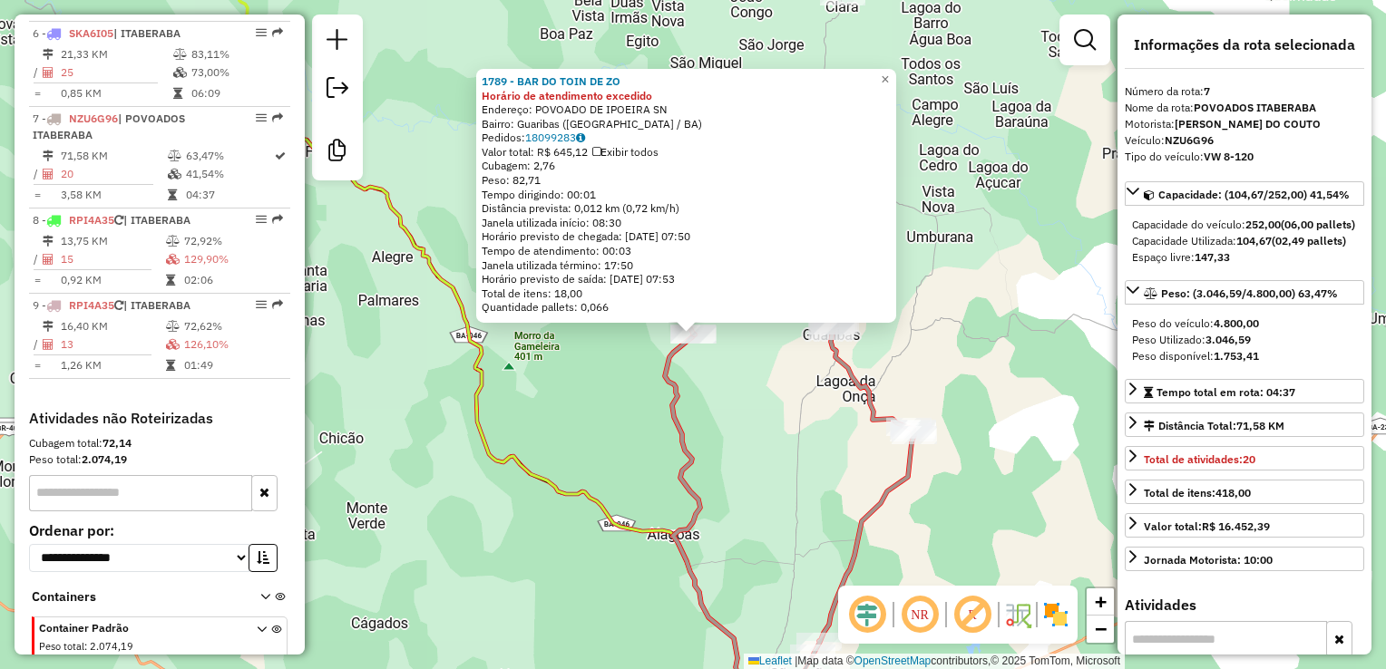
scroll to position [1220, 0]
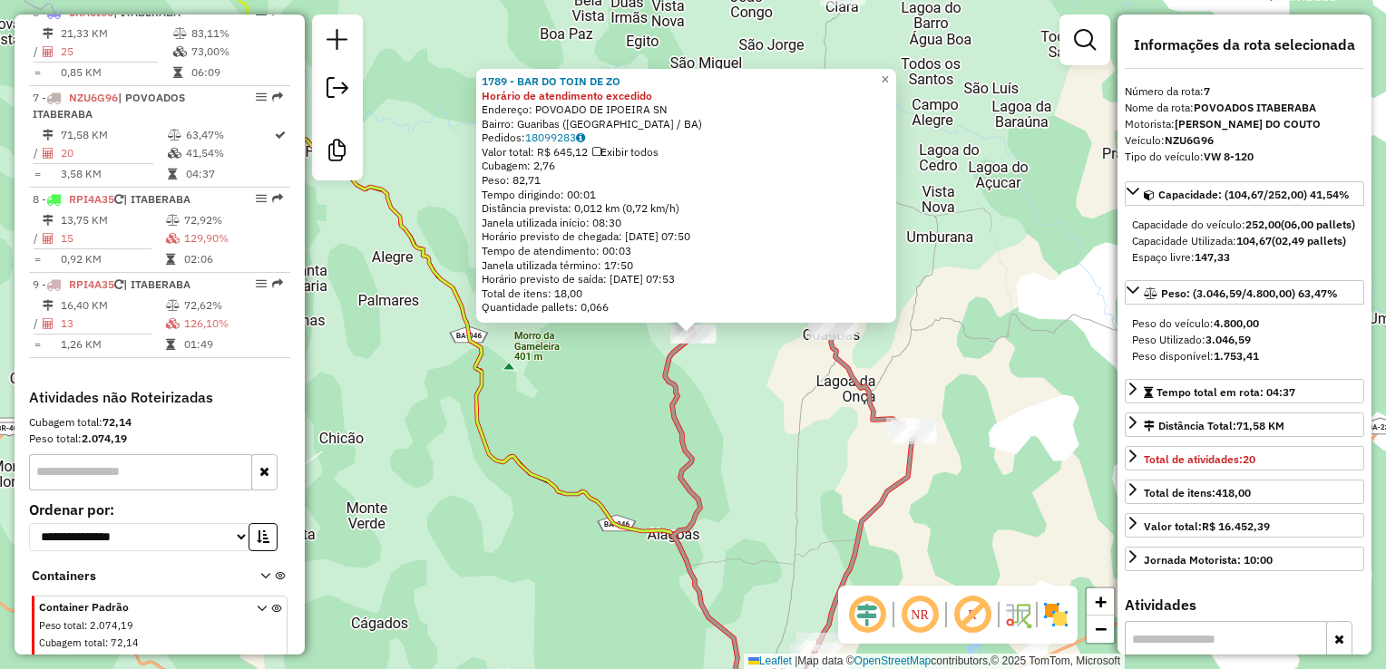
click at [800, 515] on div "1789 - BAR DO TOIN DE ZO Horário de atendimento excedido Endereço: POVOADO DE I…" at bounding box center [693, 334] width 1386 height 669
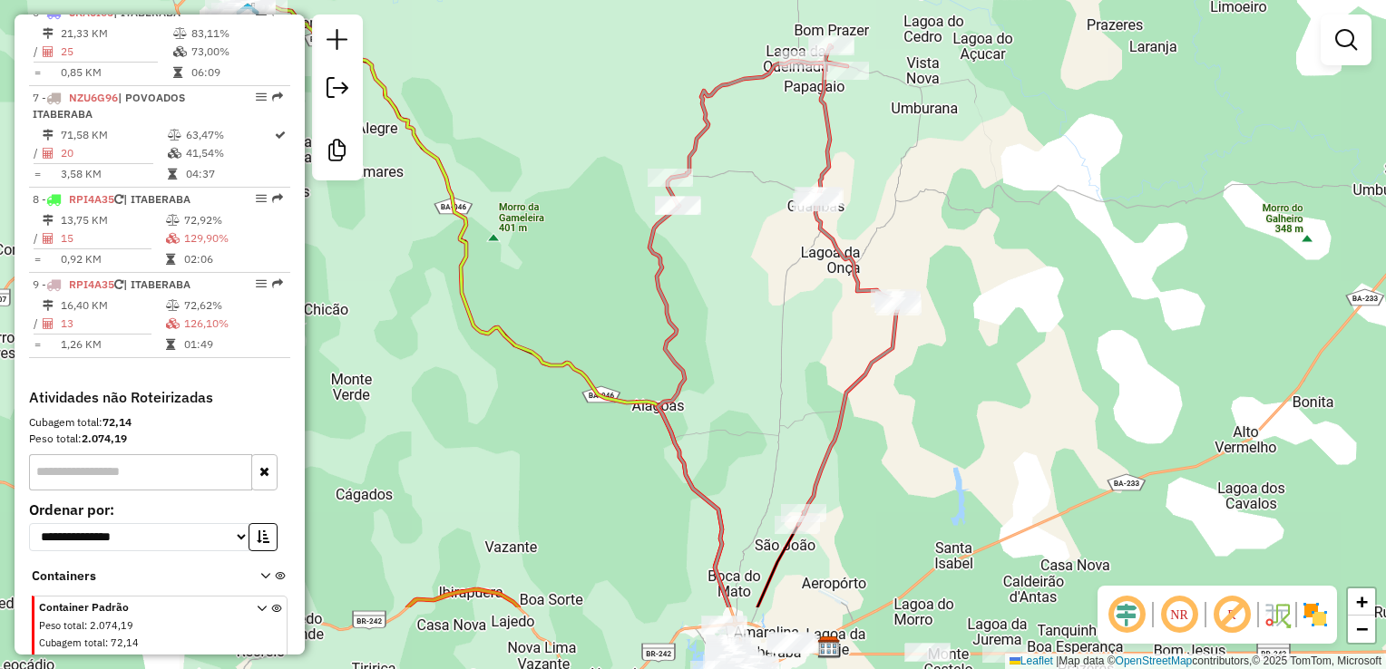
drag, startPoint x: 800, startPoint y: 515, endPoint x: 764, endPoint y: 111, distance: 406.1
click at [764, 111] on div "Janela de atendimento Grade de atendimento Capacidade Transportadoras Veículos …" at bounding box center [693, 334] width 1386 height 669
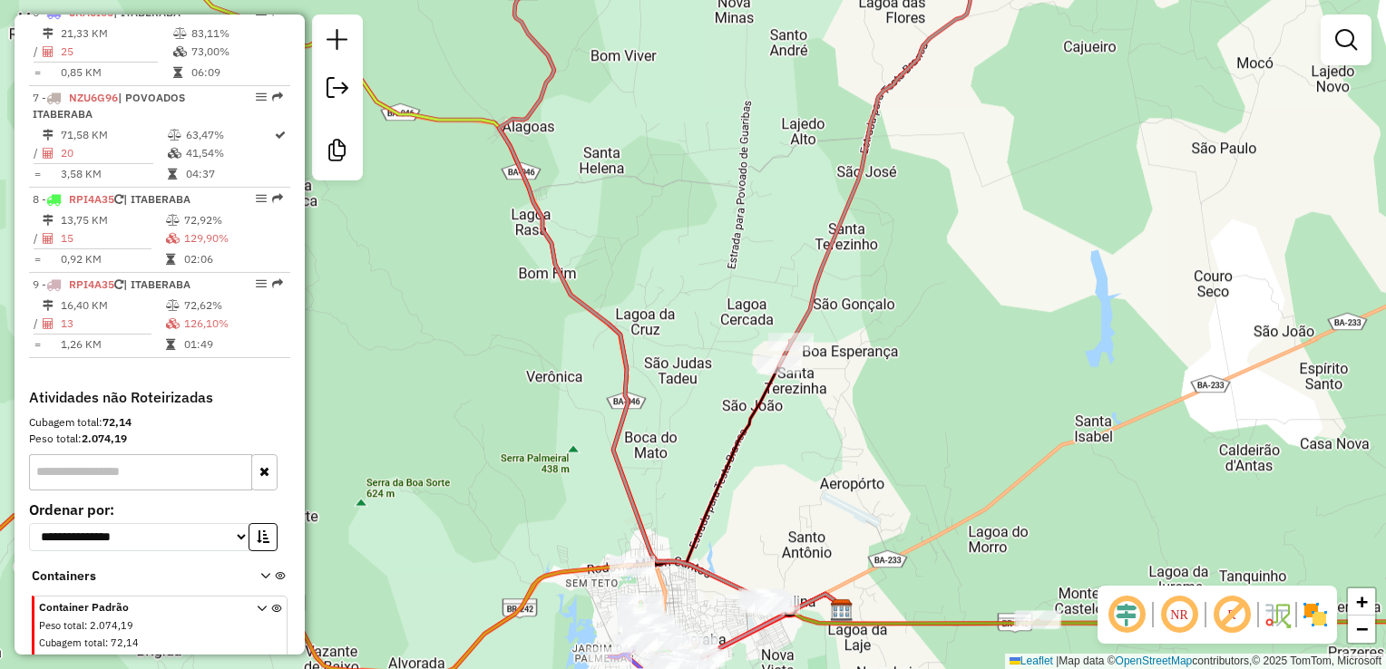
drag, startPoint x: 863, startPoint y: 463, endPoint x: 852, endPoint y: 437, distance: 28.8
click at [852, 437] on div "Janela de atendimento Grade de atendimento Capacidade Transportadoras Veículos …" at bounding box center [693, 334] width 1386 height 669
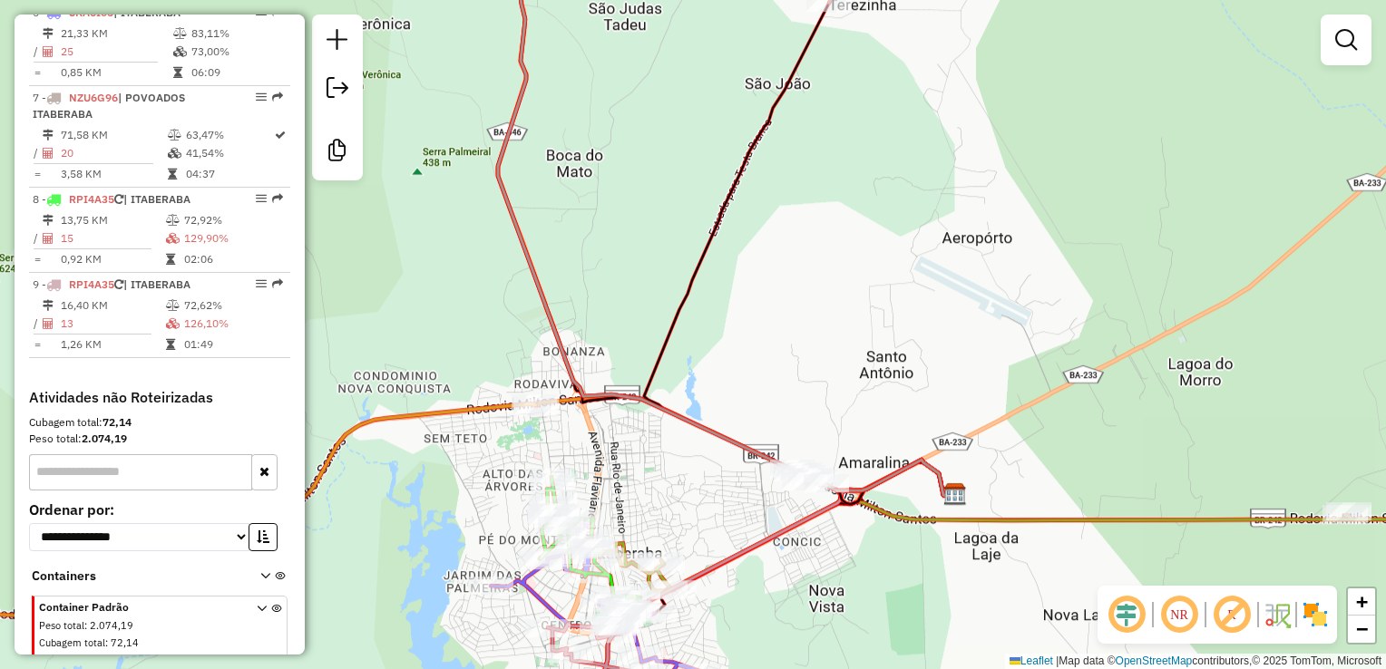
drag, startPoint x: 626, startPoint y: 462, endPoint x: 1150, endPoint y: 414, distance: 526.4
click at [1150, 414] on div "Janela de atendimento Grade de atendimento Capacidade Transportadoras Veículos …" at bounding box center [693, 334] width 1386 height 669
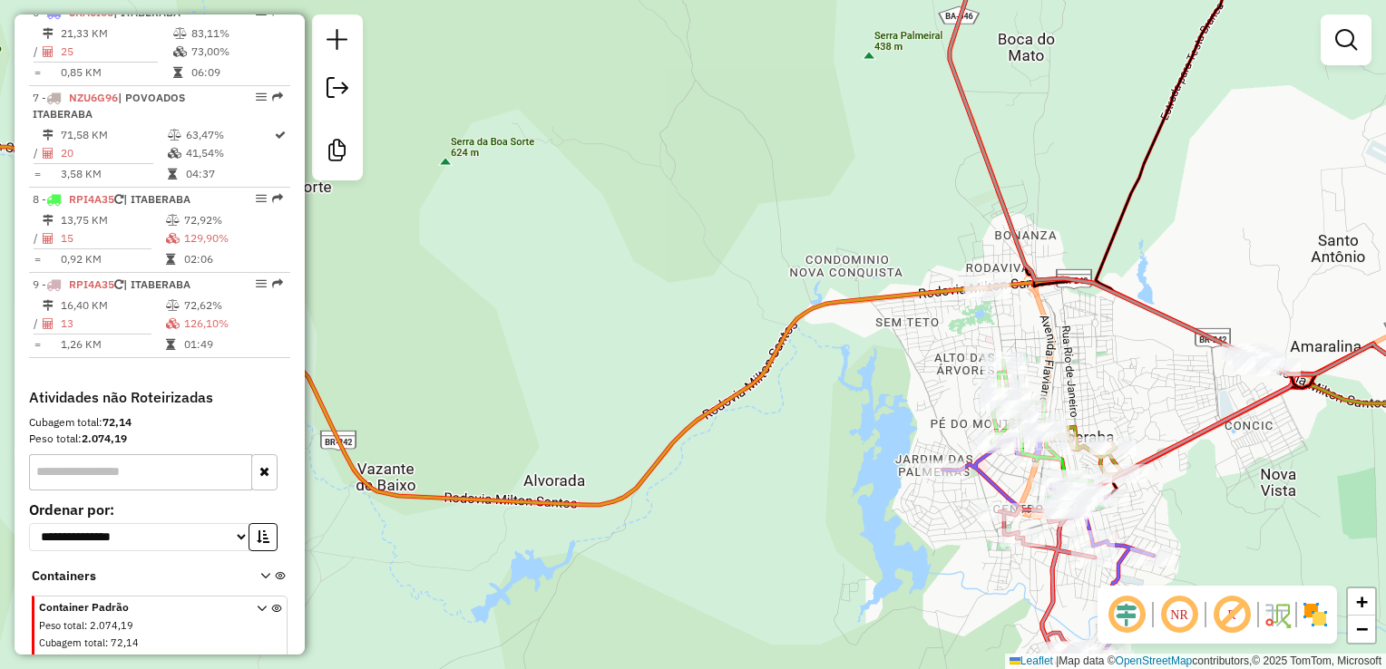
drag, startPoint x: 870, startPoint y: 537, endPoint x: 689, endPoint y: 378, distance: 240.3
click at [680, 385] on div "Janela de atendimento Grade de atendimento Capacidade Transportadoras Veículos …" at bounding box center [693, 334] width 1386 height 669
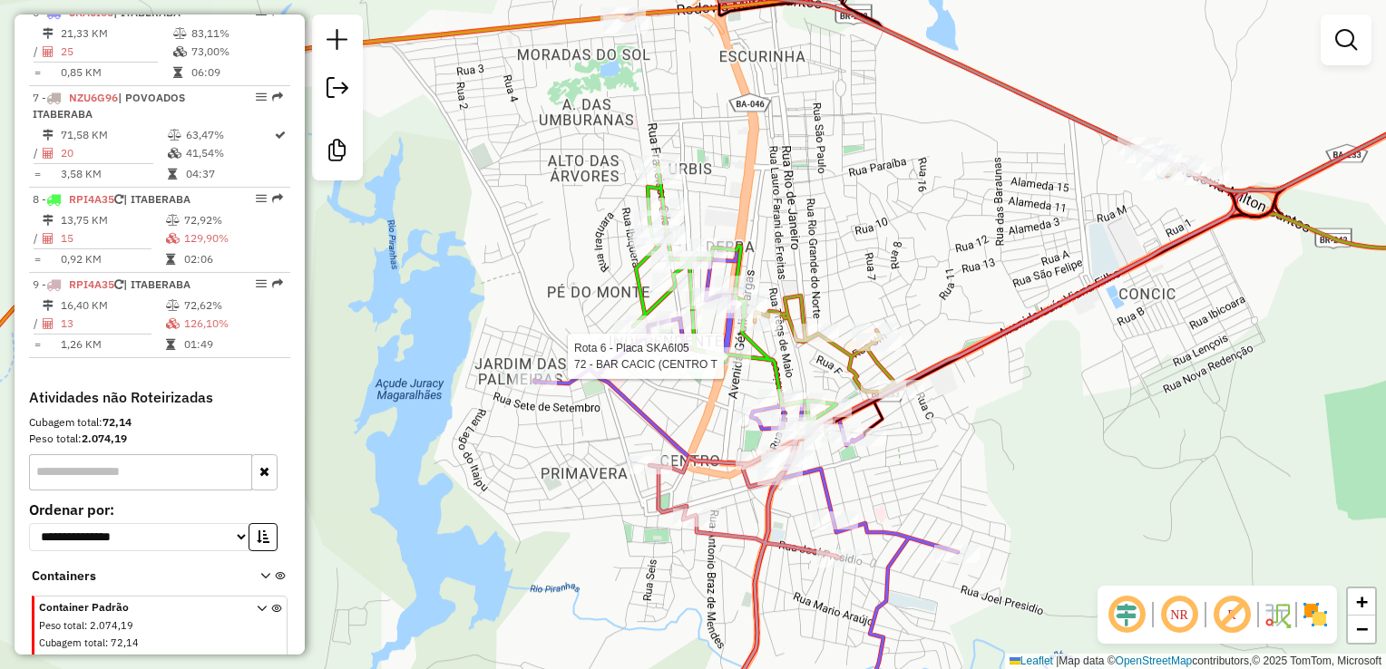
select select "**********"
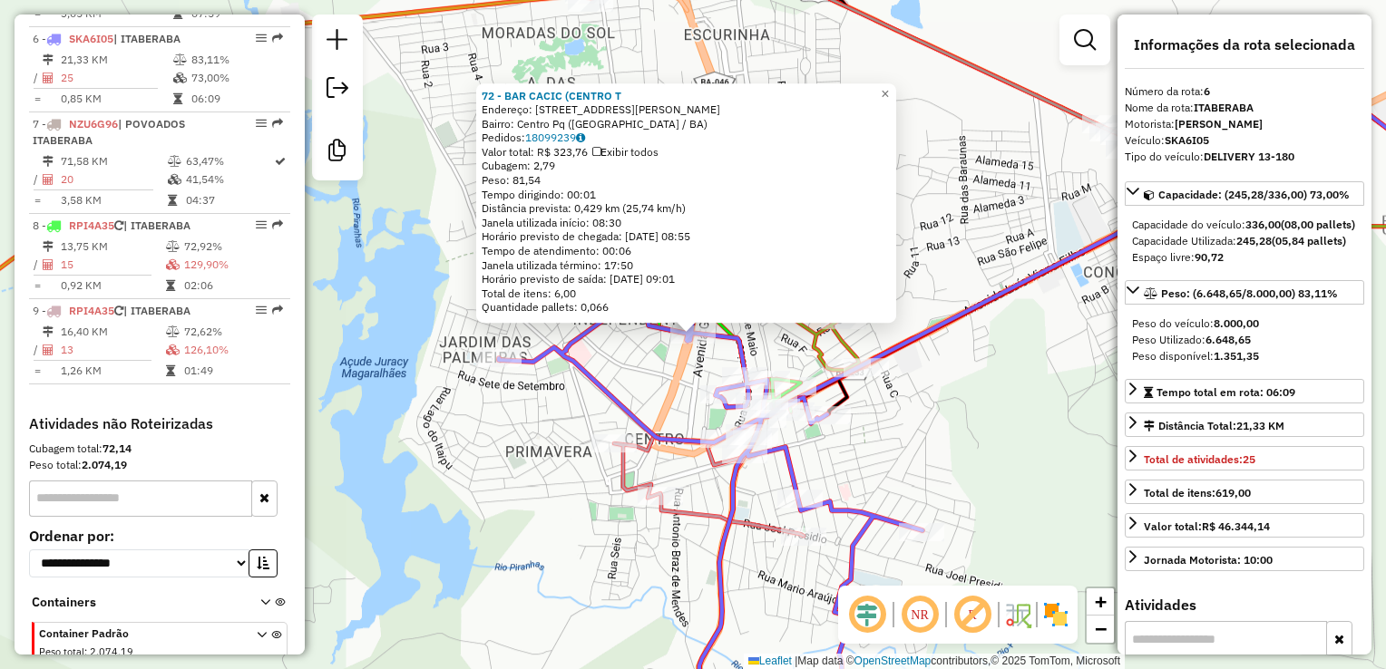
scroll to position [1189, 0]
click at [932, 489] on div "72 - BAR CACIC (CENTRO T Endereço: AVENIDA RUY BARBOSA 538 Bairro: Centro Pq (I…" at bounding box center [693, 334] width 1386 height 669
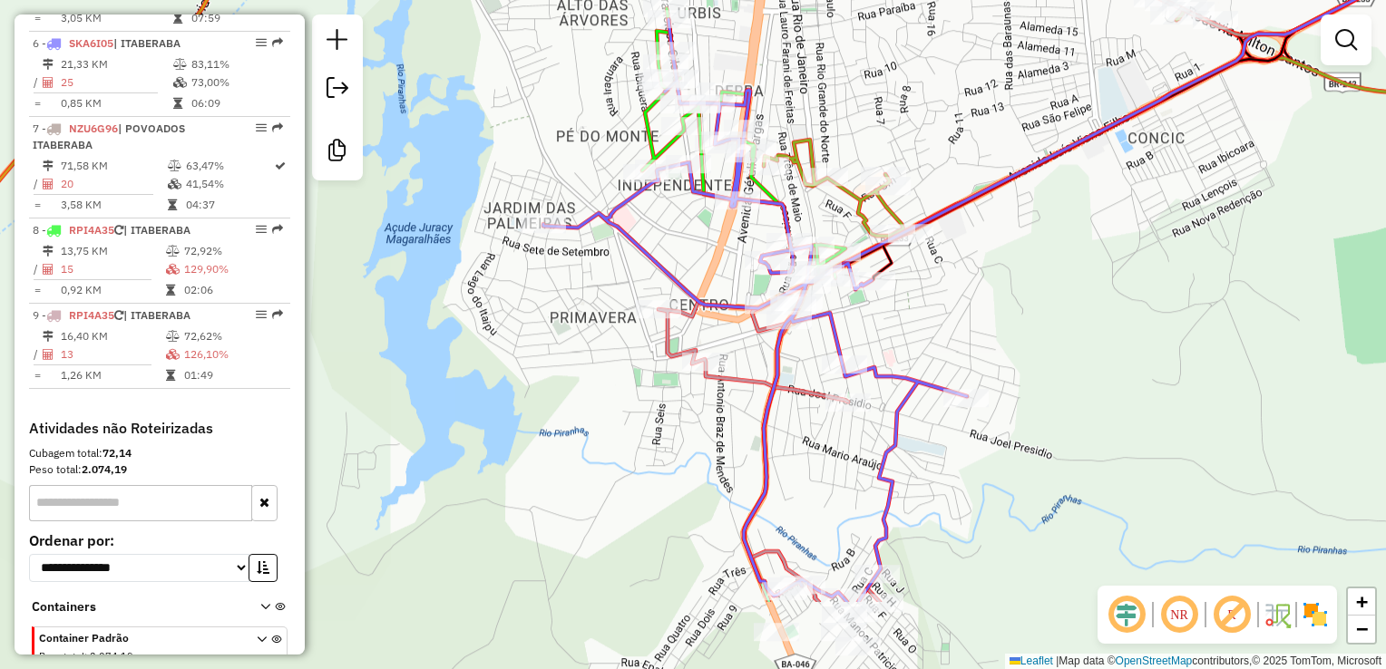
drag, startPoint x: 918, startPoint y: 492, endPoint x: 968, endPoint y: 378, distance: 123.8
click at [968, 378] on div "Janela de atendimento Grade de atendimento Capacidade Transportadoras Veículos …" at bounding box center [693, 334] width 1386 height 669
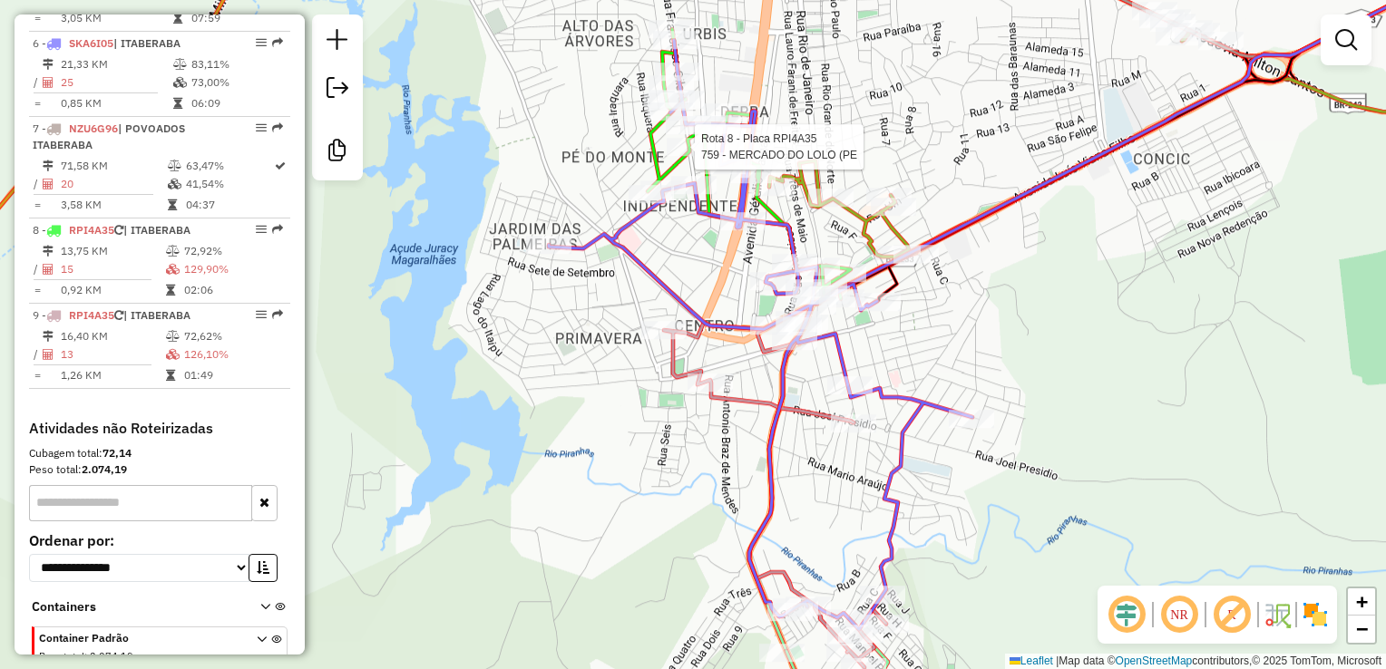
select select "**********"
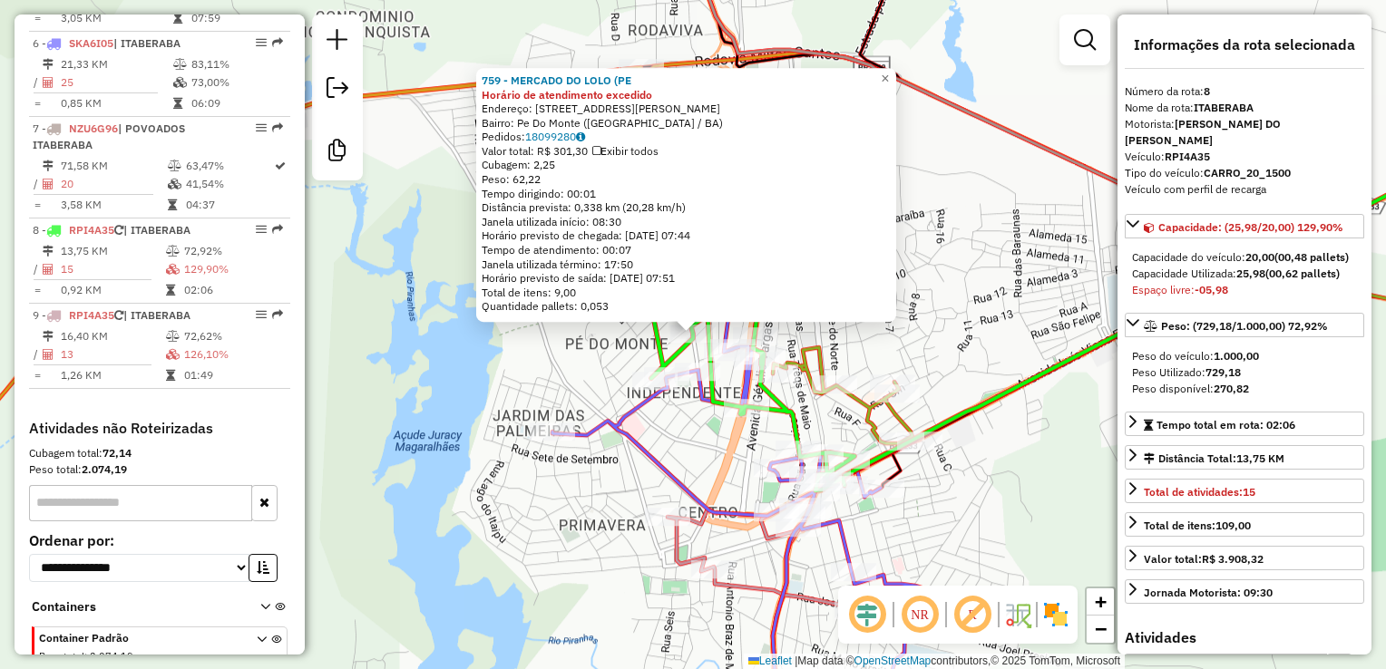
scroll to position [1220, 0]
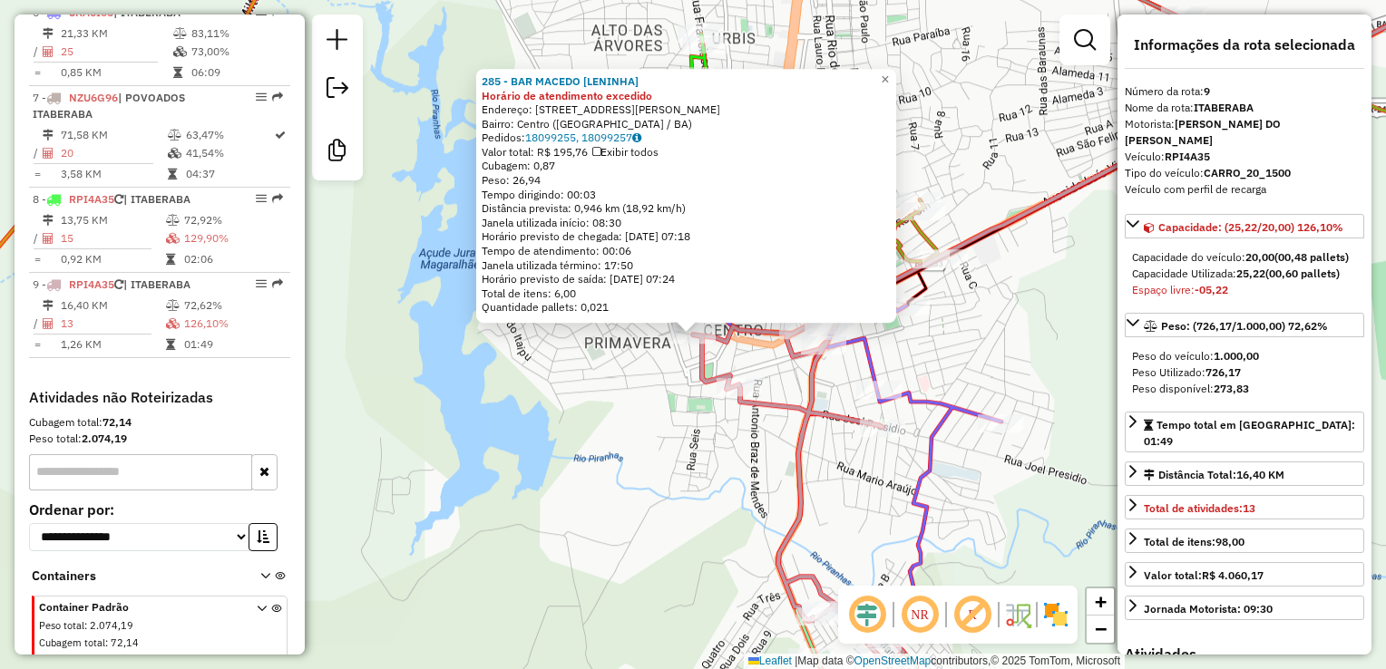
click at [686, 481] on div "285 - BAR MACEDO [LENINHA] Horário de atendimento excedido Endereço: RUA PRINCE…" at bounding box center [693, 334] width 1386 height 669
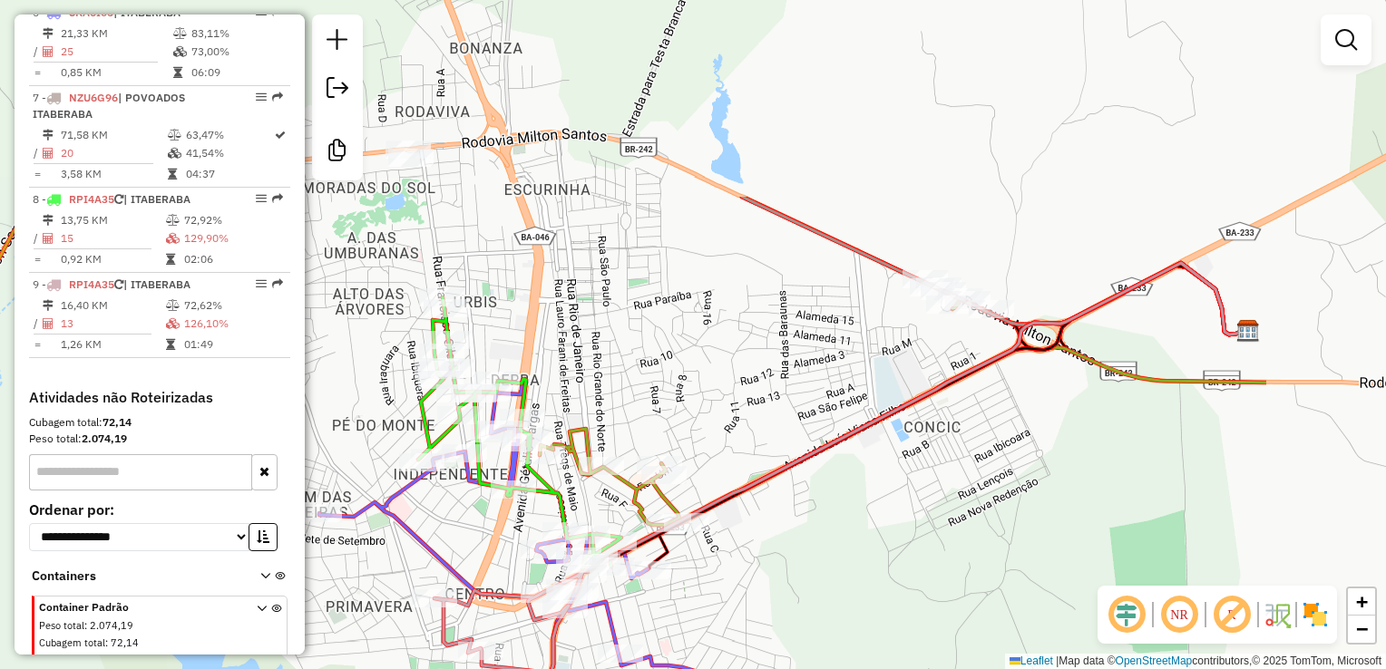
drag, startPoint x: 1254, startPoint y: 216, endPoint x: 994, endPoint y: 474, distance: 366.8
click at [994, 481] on div "Janela de atendimento Grade de atendimento Capacidade Transportadoras Veículos …" at bounding box center [693, 334] width 1386 height 669
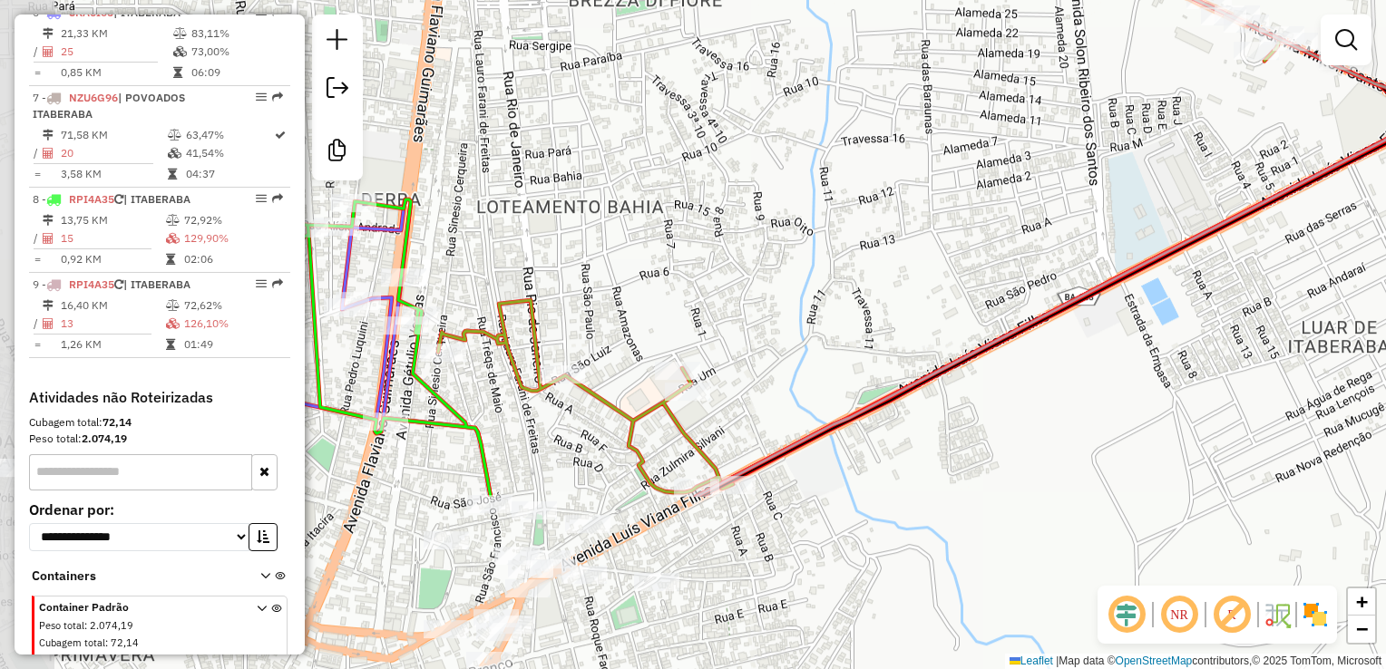
drag, startPoint x: 642, startPoint y: 455, endPoint x: 1059, endPoint y: 200, distance: 488.8
click at [1059, 200] on div "Janela de atendimento Grade de atendimento Capacidade Transportadoras Veículos …" at bounding box center [693, 334] width 1386 height 669
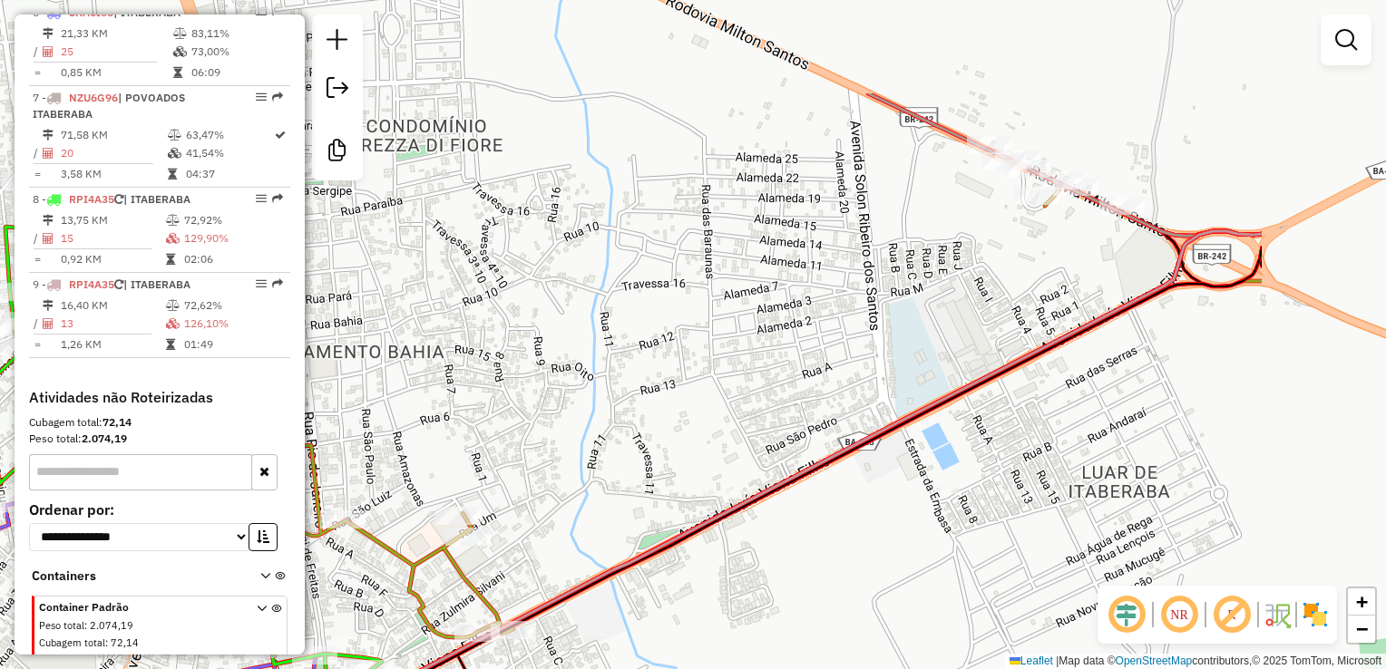
drag, startPoint x: 860, startPoint y: 375, endPoint x: 590, endPoint y: 540, distance: 315.9
click at [582, 546] on div "Janela de atendimento Grade de atendimento Capacidade Transportadoras Veículos …" at bounding box center [693, 334] width 1386 height 669
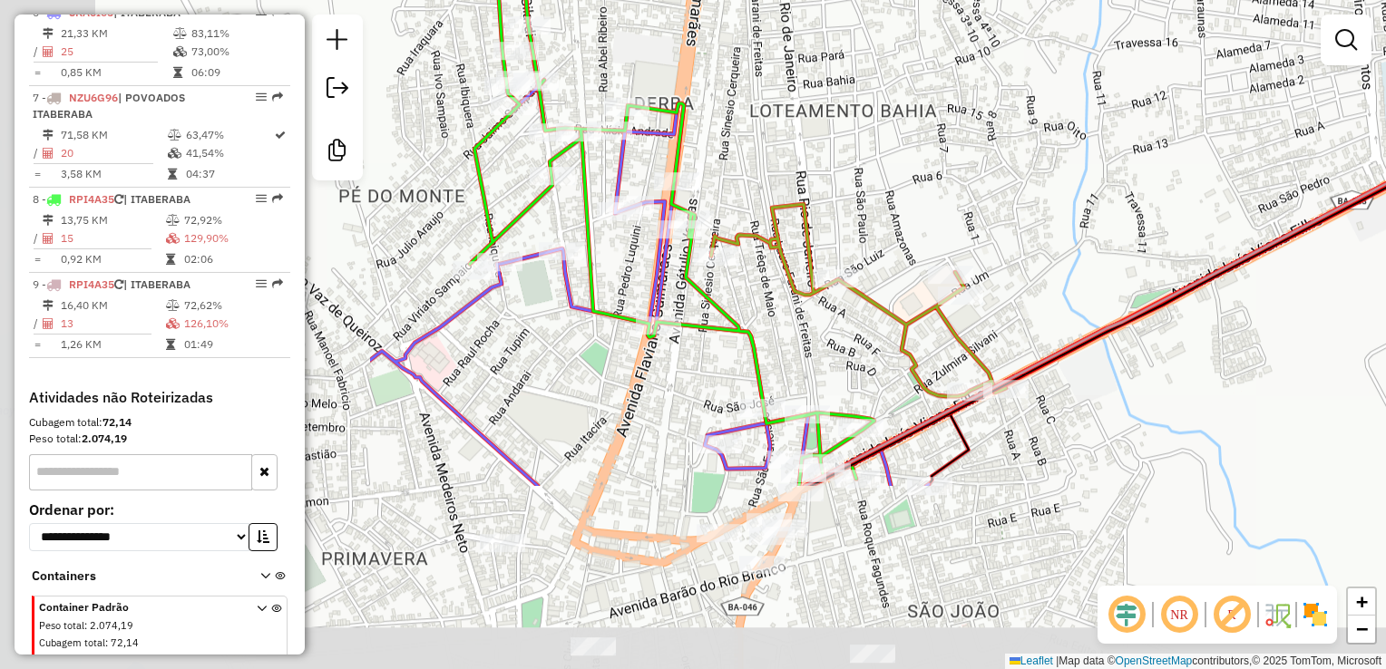
drag, startPoint x: 894, startPoint y: 446, endPoint x: 1388, endPoint y: 194, distance: 554.8
click at [1385, 194] on html "Aguarde... Pop-up bloqueado! Seu navegador bloqueou automáticamente a abertura …" at bounding box center [693, 334] width 1386 height 669
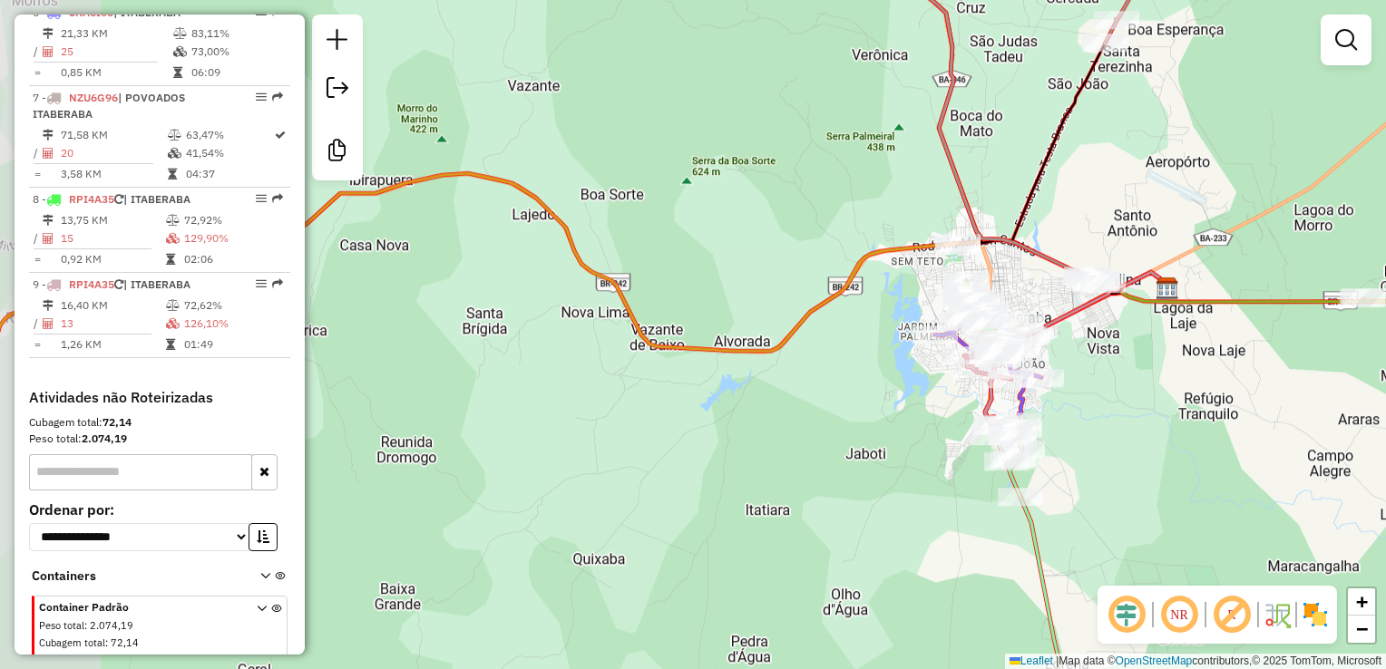
drag, startPoint x: 1219, startPoint y: 422, endPoint x: 1241, endPoint y: 375, distance: 52.3
click at [1242, 374] on div "Janela de atendimento Grade de atendimento Capacidade Transportadoras Veículos …" at bounding box center [693, 334] width 1386 height 669
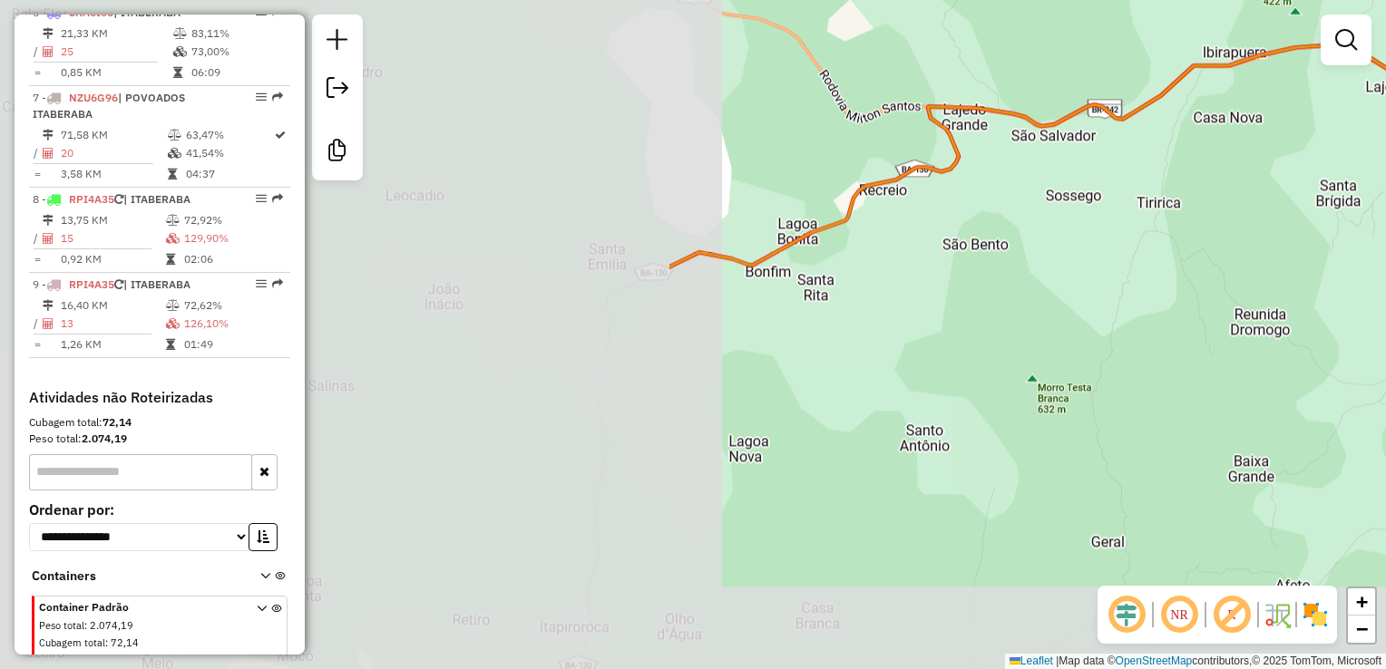
drag, startPoint x: 588, startPoint y: 381, endPoint x: 1298, endPoint y: 279, distance: 717.3
click at [1360, 247] on div "Janela de atendimento Grade de atendimento Capacidade Transportadoras Veículos …" at bounding box center [693, 334] width 1386 height 669
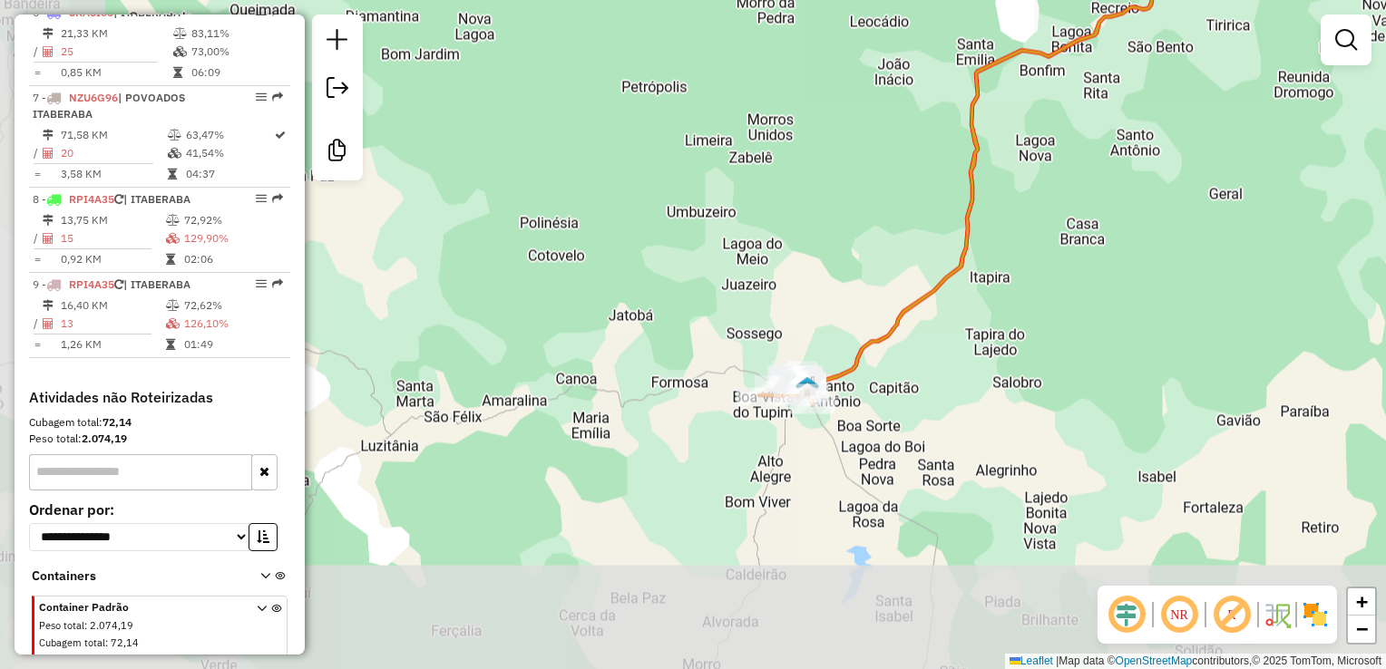
drag, startPoint x: 745, startPoint y: 492, endPoint x: 1019, endPoint y: 205, distance: 396.4
click at [1019, 205] on div "Janela de atendimento Grade de atendimento Capacidade Transportadoras Veículos …" at bounding box center [693, 334] width 1386 height 669
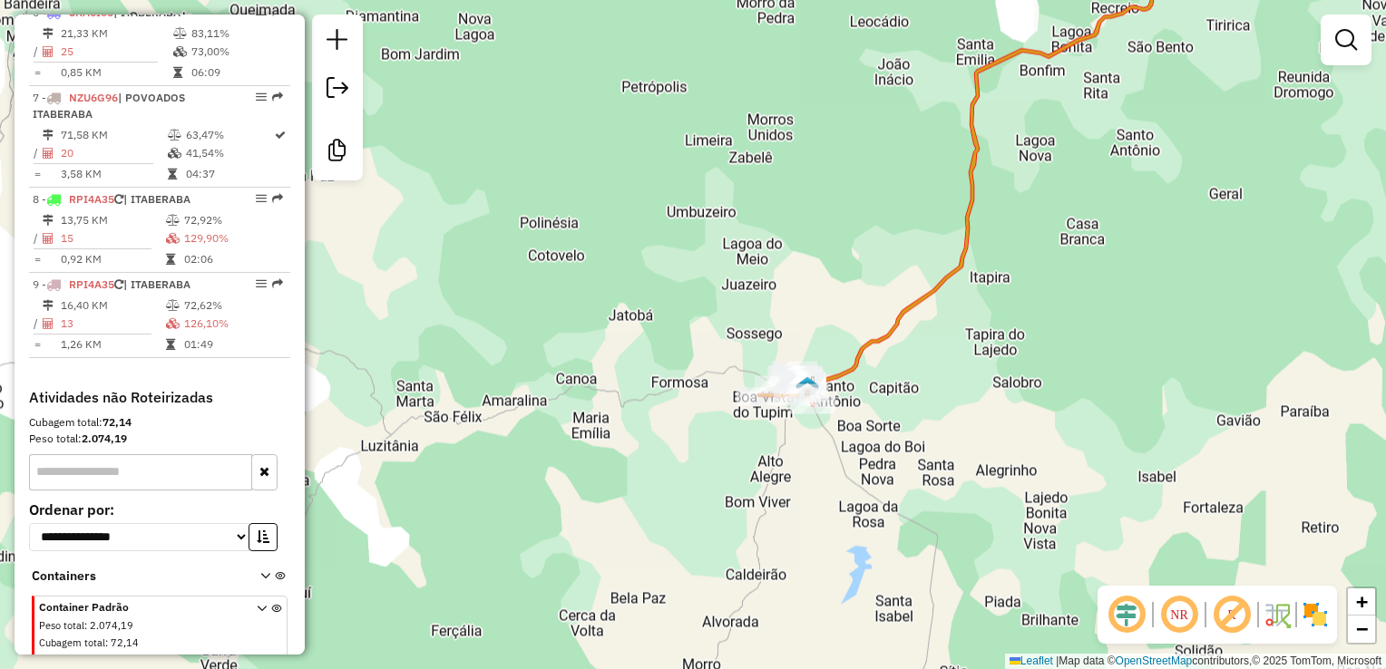
drag, startPoint x: 989, startPoint y: 311, endPoint x: 921, endPoint y: 334, distance: 71.7
click at [926, 334] on div "Janela de atendimento Grade de atendimento Capacidade Transportadoras Veículos …" at bounding box center [693, 334] width 1386 height 669
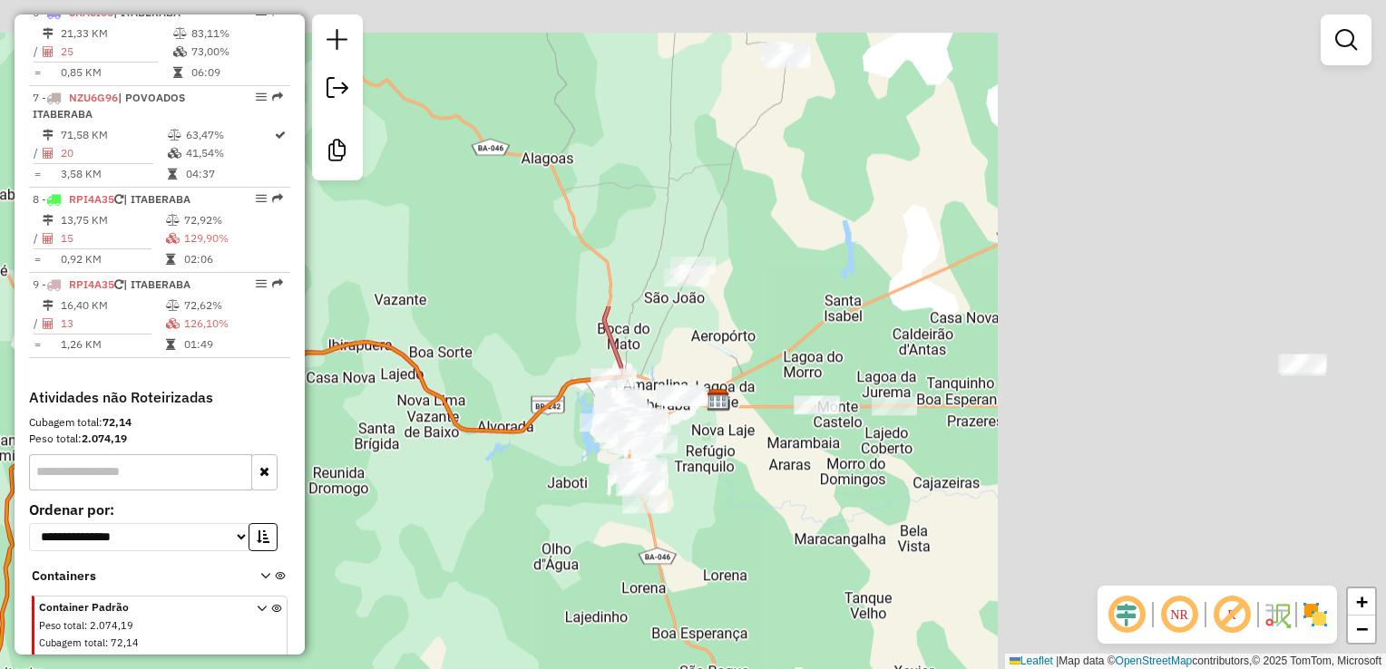
drag, startPoint x: 964, startPoint y: 302, endPoint x: 268, endPoint y: 588, distance: 751.9
click at [181, 637] on hb-router-mapa "Informações da Sessão 990823 - 19/08/2025 Criação: 18/08/2025 17:07 Desbloquear…" at bounding box center [693, 334] width 1386 height 669
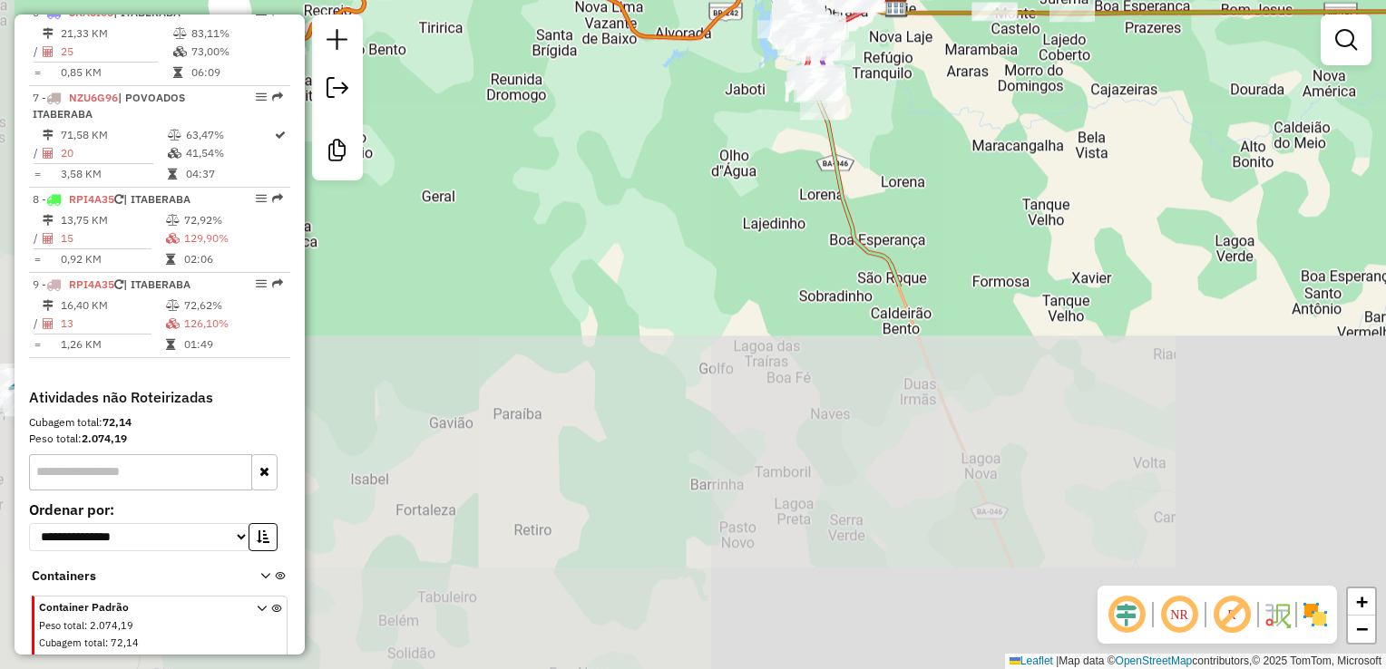
drag, startPoint x: 521, startPoint y: 571, endPoint x: 700, endPoint y: 122, distance: 484.0
click at [700, 122] on div "Janela de atendimento Grade de atendimento Capacidade Transportadoras Veículos …" at bounding box center [693, 334] width 1386 height 669
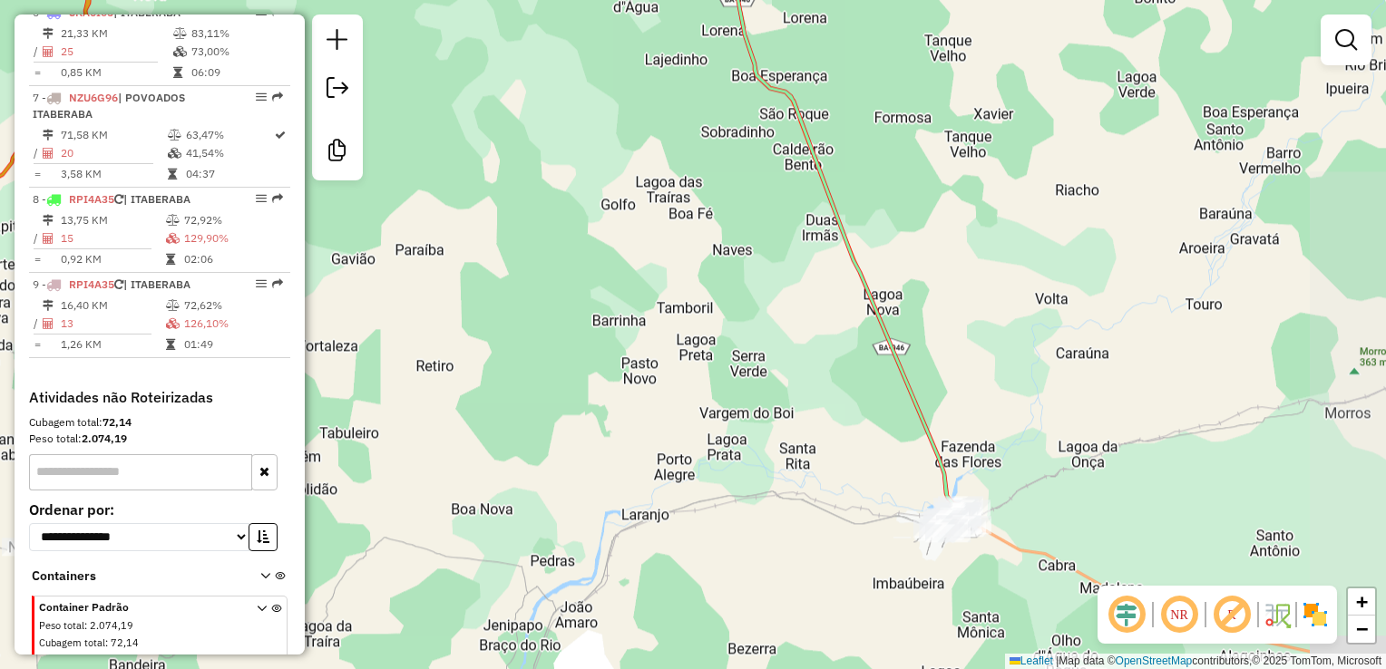
drag, startPoint x: 817, startPoint y: 473, endPoint x: 678, endPoint y: 149, distance: 353.1
click at [678, 149] on div "Janela de atendimento Grade de atendimento Capacidade Transportadoras Veículos …" at bounding box center [693, 334] width 1386 height 669
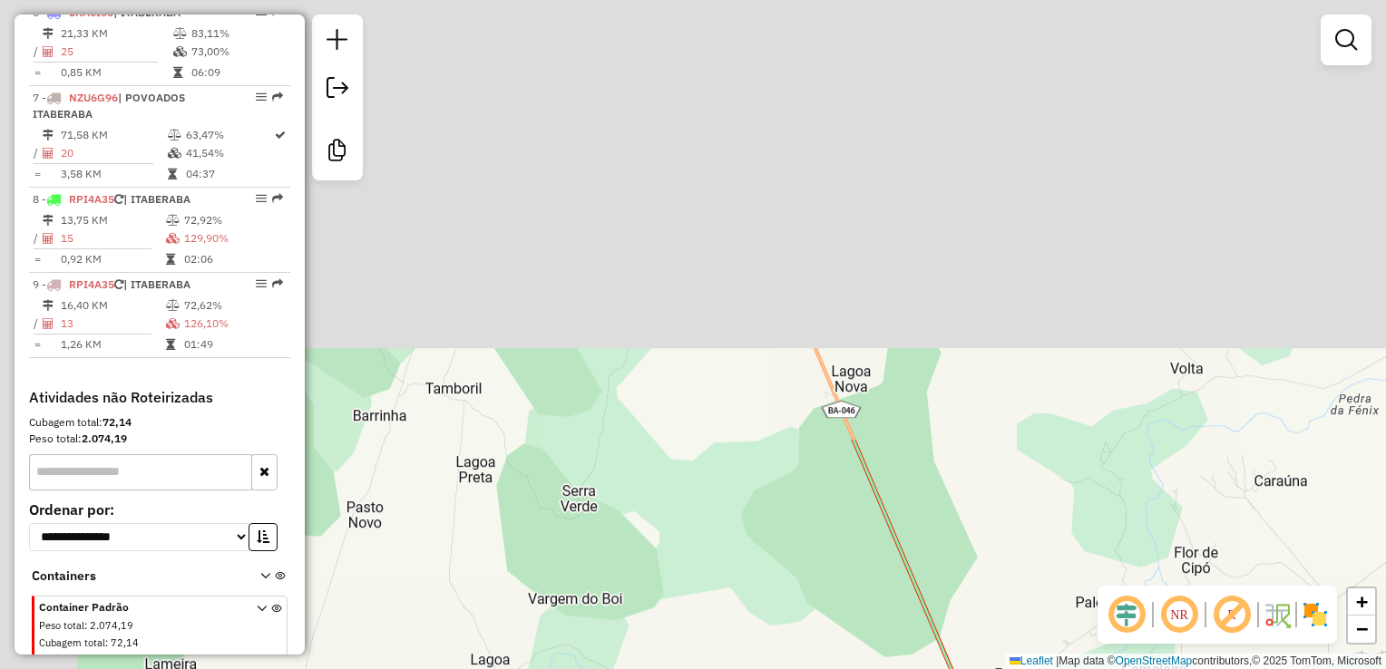
drag, startPoint x: 914, startPoint y: 140, endPoint x: 1115, endPoint y: 668, distance: 565.7
click at [1131, 668] on html "Aguarde... Pop-up bloqueado! Seu navegador bloqueou automáticamente a abertura …" at bounding box center [693, 334] width 1386 height 669
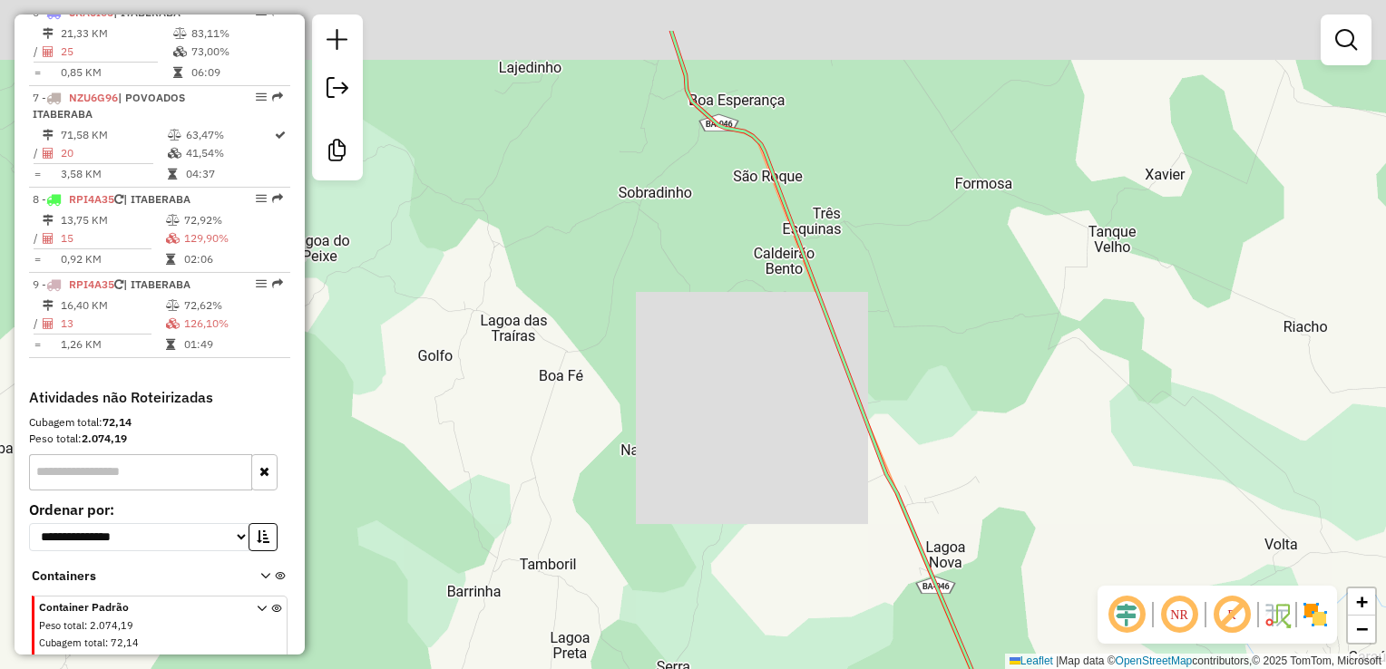
drag, startPoint x: 812, startPoint y: 139, endPoint x: 936, endPoint y: 633, distance: 509.6
click at [941, 647] on div "Janela de atendimento Grade de atendimento Capacidade Transportadoras Veículos …" at bounding box center [693, 334] width 1386 height 669
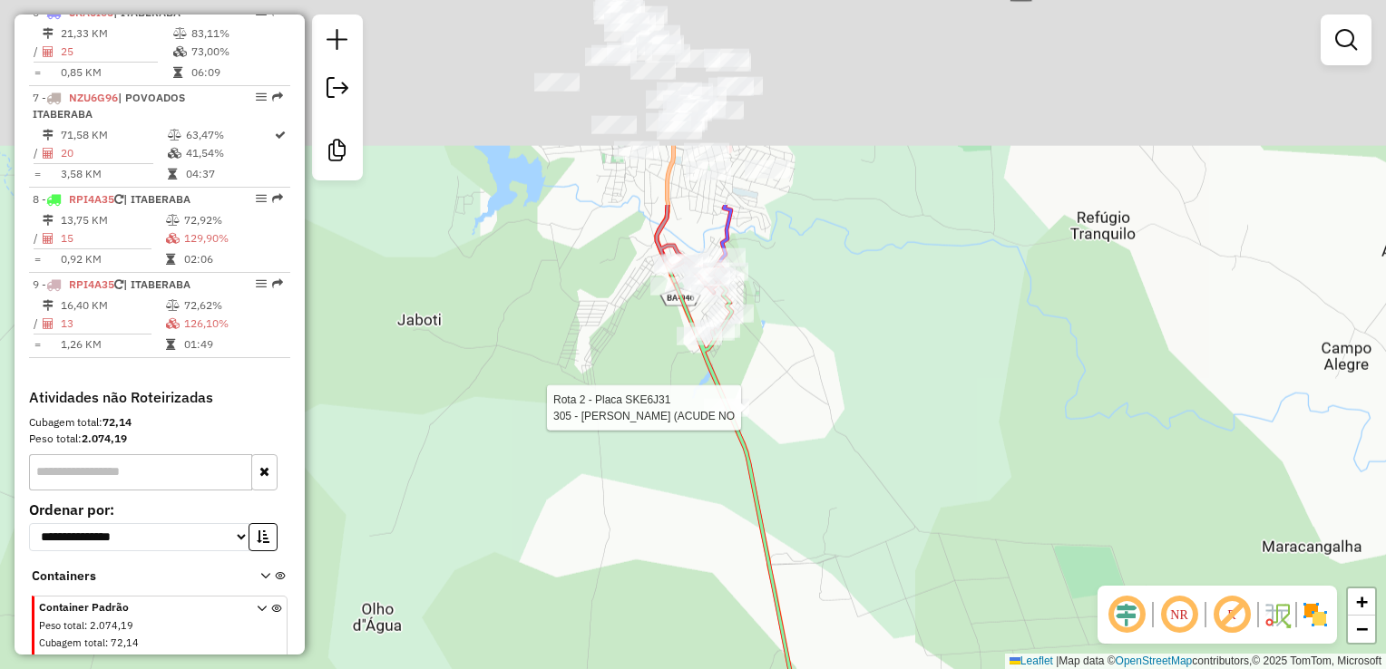
drag, startPoint x: 791, startPoint y: 148, endPoint x: 726, endPoint y: 419, distance: 278.7
click at [726, 414] on div at bounding box center [726, 408] width 45 height 18
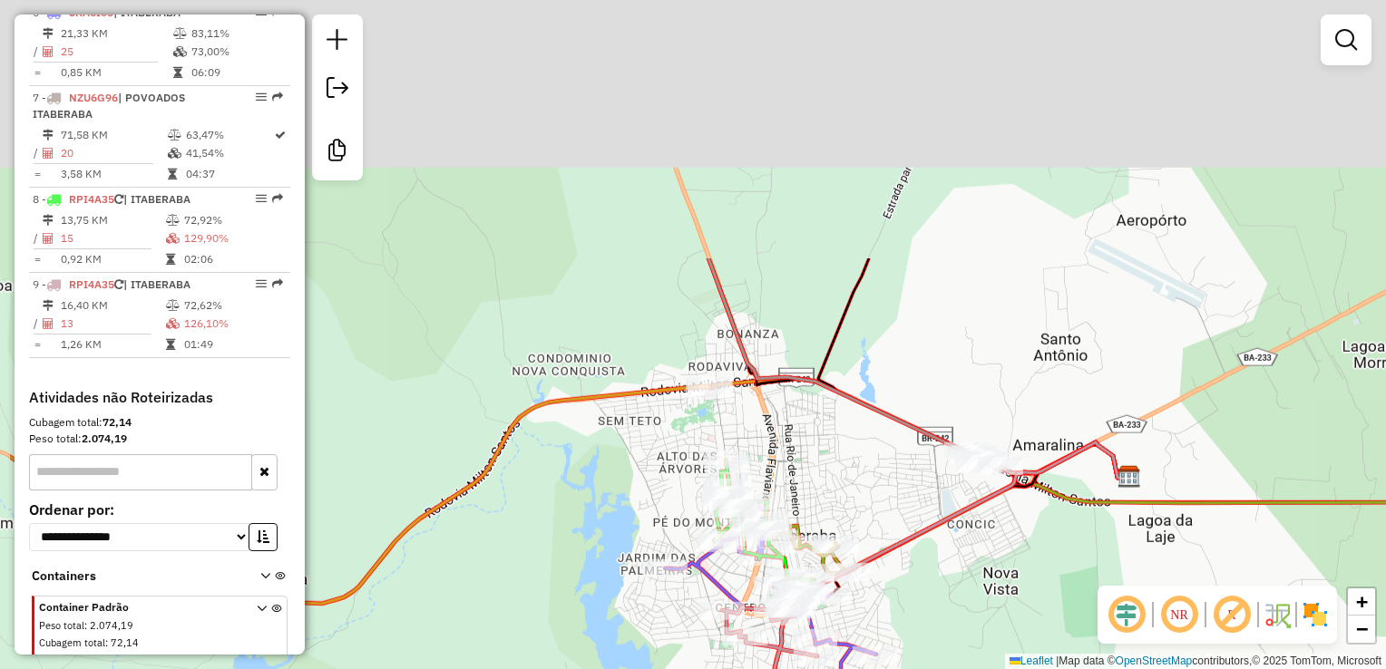
drag, startPoint x: 874, startPoint y: 350, endPoint x: 1074, endPoint y: 716, distance: 416.4
click at [1074, 668] on html "Aguarde... Pop-up bloqueado! Seu navegador bloqueou automáticamente a abertura …" at bounding box center [693, 334] width 1386 height 669
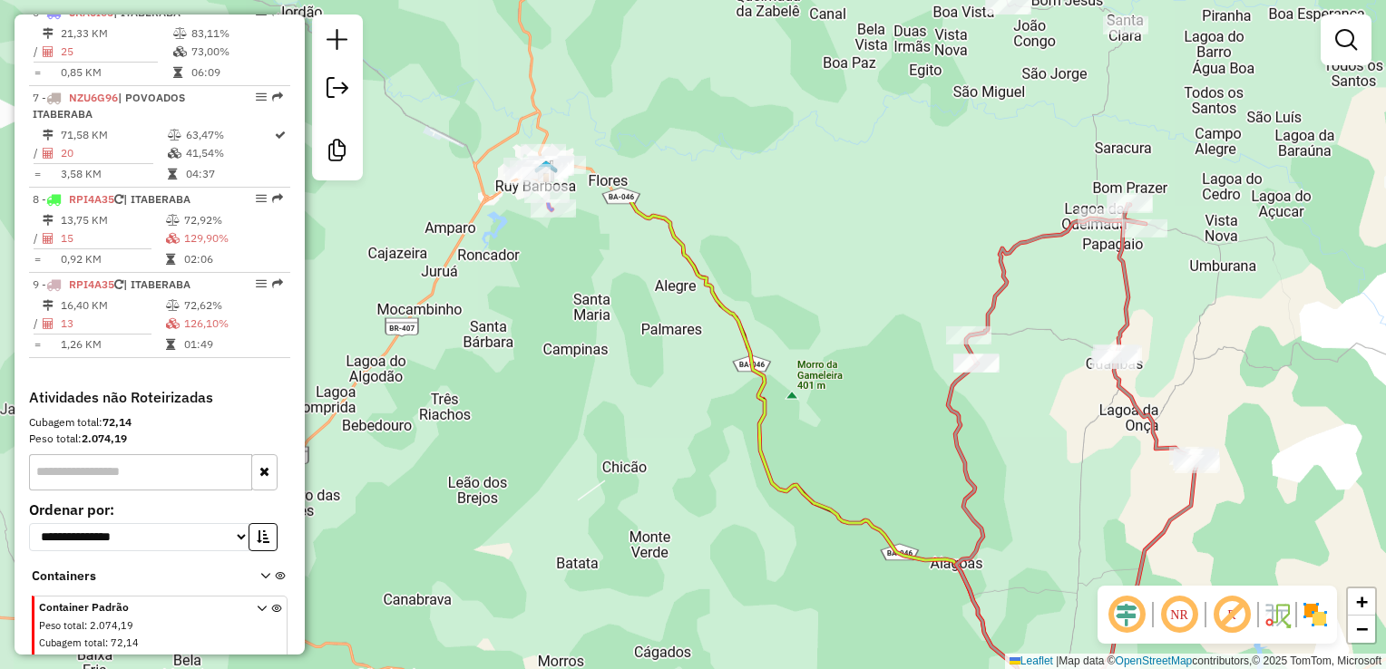
drag, startPoint x: 473, startPoint y: 320, endPoint x: 593, endPoint y: 578, distance: 284.0
click at [617, 590] on div "Janela de atendimento Grade de atendimento Capacidade Transportadoras Veículos …" at bounding box center [693, 334] width 1386 height 669
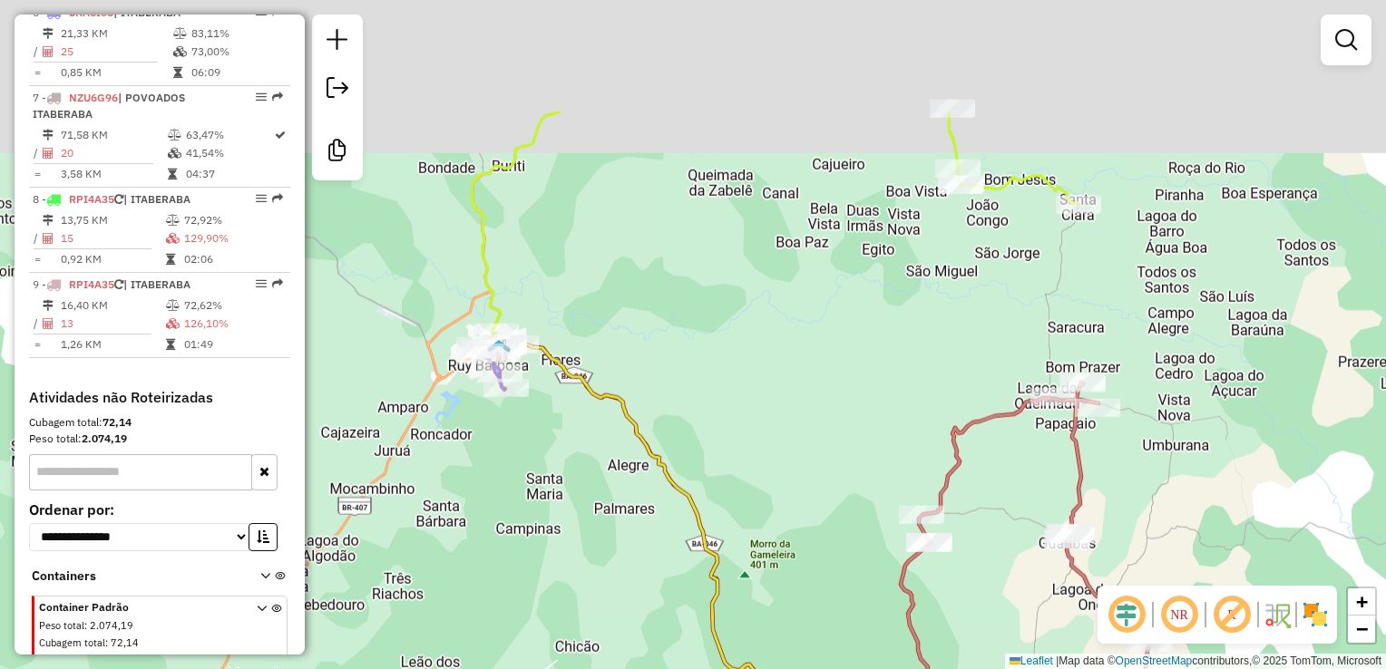
drag, startPoint x: 485, startPoint y: 397, endPoint x: 435, endPoint y: 586, distance: 195.1
click at [435, 587] on div "Janela de atendimento Grade de atendimento Capacidade Transportadoras Veículos …" at bounding box center [693, 334] width 1386 height 669
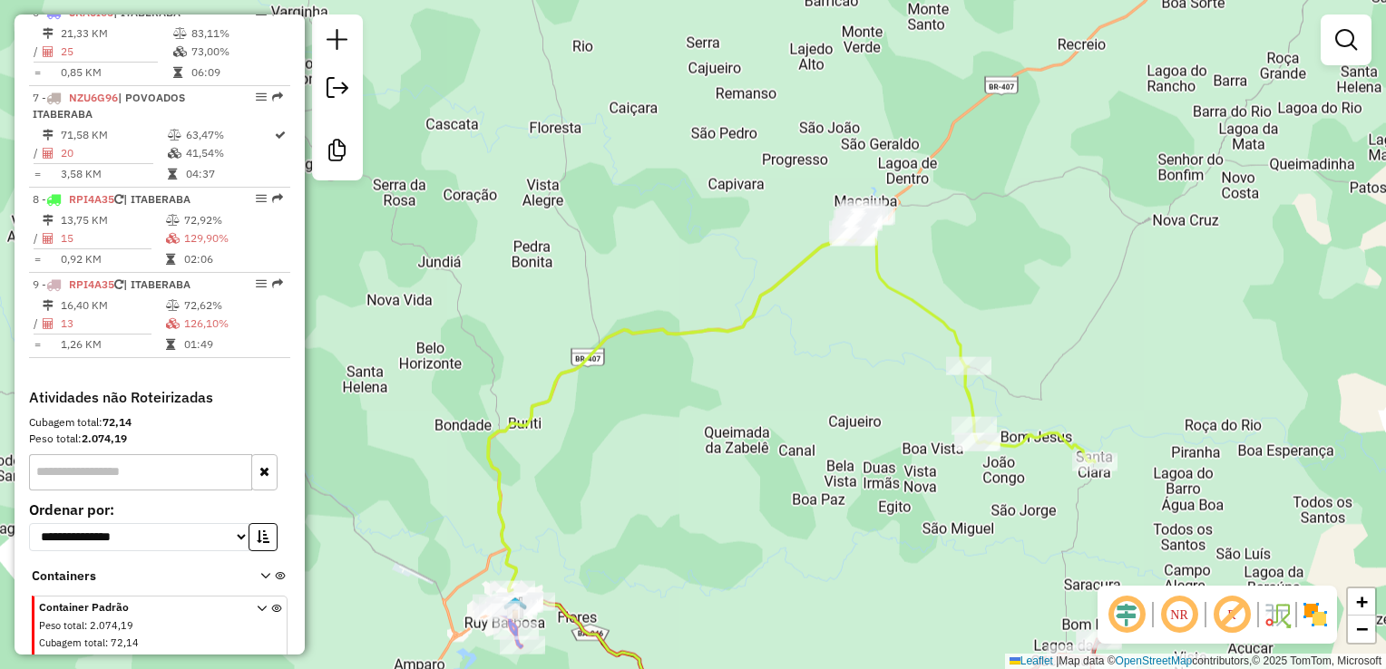
drag, startPoint x: 835, startPoint y: 303, endPoint x: 854, endPoint y: 550, distance: 247.4
click at [854, 550] on div "Janela de atendimento Grade de atendimento Capacidade Transportadoras Veículos …" at bounding box center [693, 334] width 1386 height 669
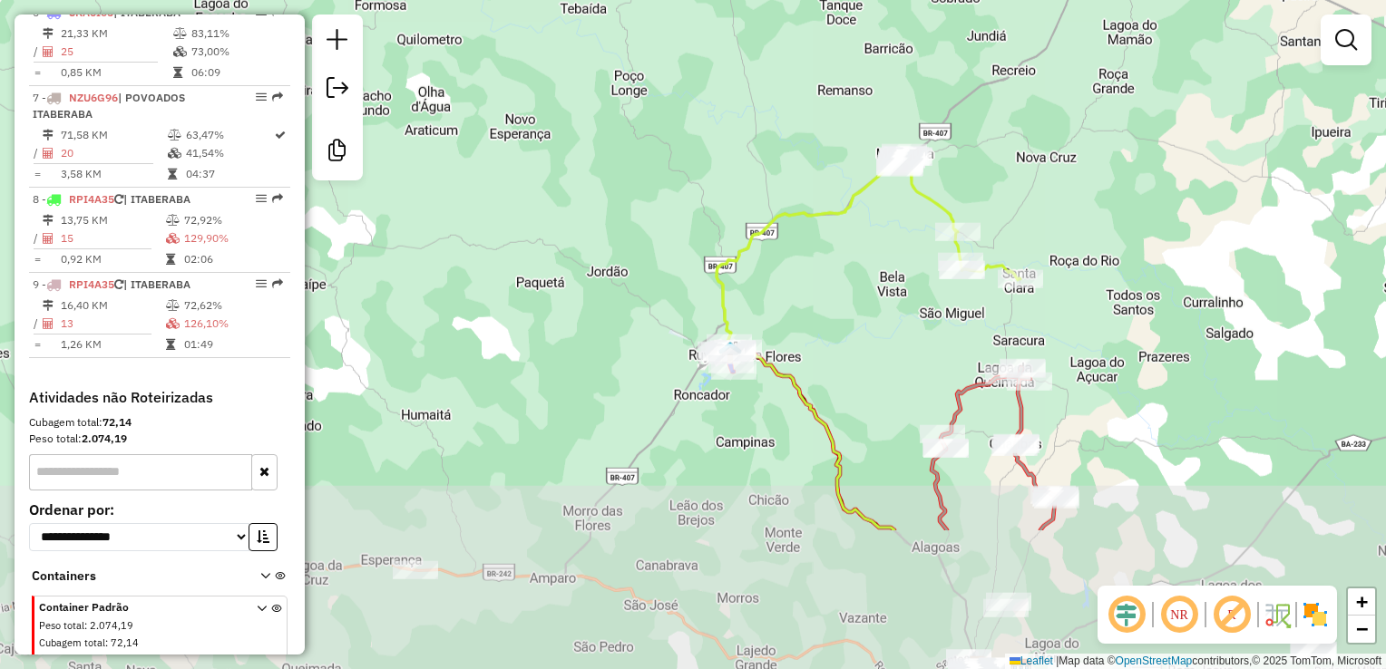
drag, startPoint x: 907, startPoint y: 517, endPoint x: 969, endPoint y: 303, distance: 223.0
click at [968, 307] on div "Janela de atendimento Grade de atendimento Capacidade Transportadoras Veículos …" at bounding box center [693, 334] width 1386 height 669
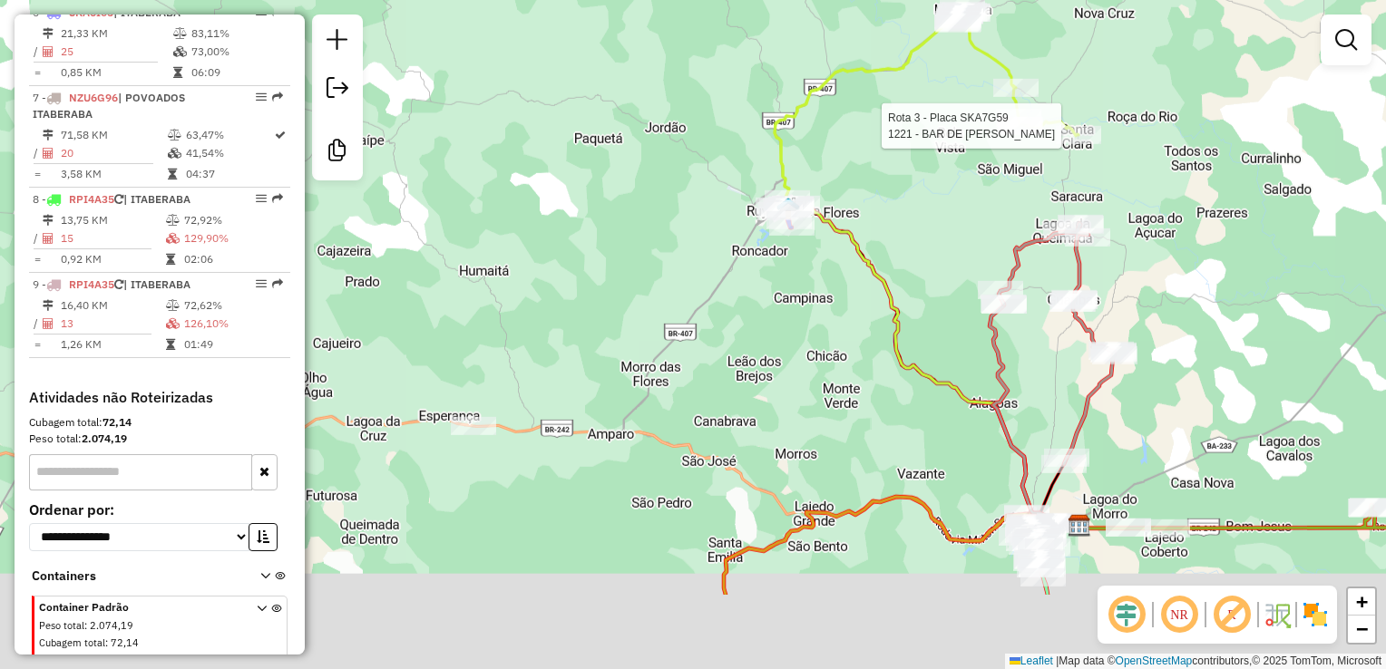
drag, startPoint x: 663, startPoint y: 503, endPoint x: 703, endPoint y: 383, distance: 127.0
click at [703, 383] on div "Rota 3 - Placa SKA7G59 1221 - BAR DE LUCAS Janela de atendimento Grade de atend…" at bounding box center [693, 334] width 1386 height 669
